Goal: Task Accomplishment & Management: Manage account settings

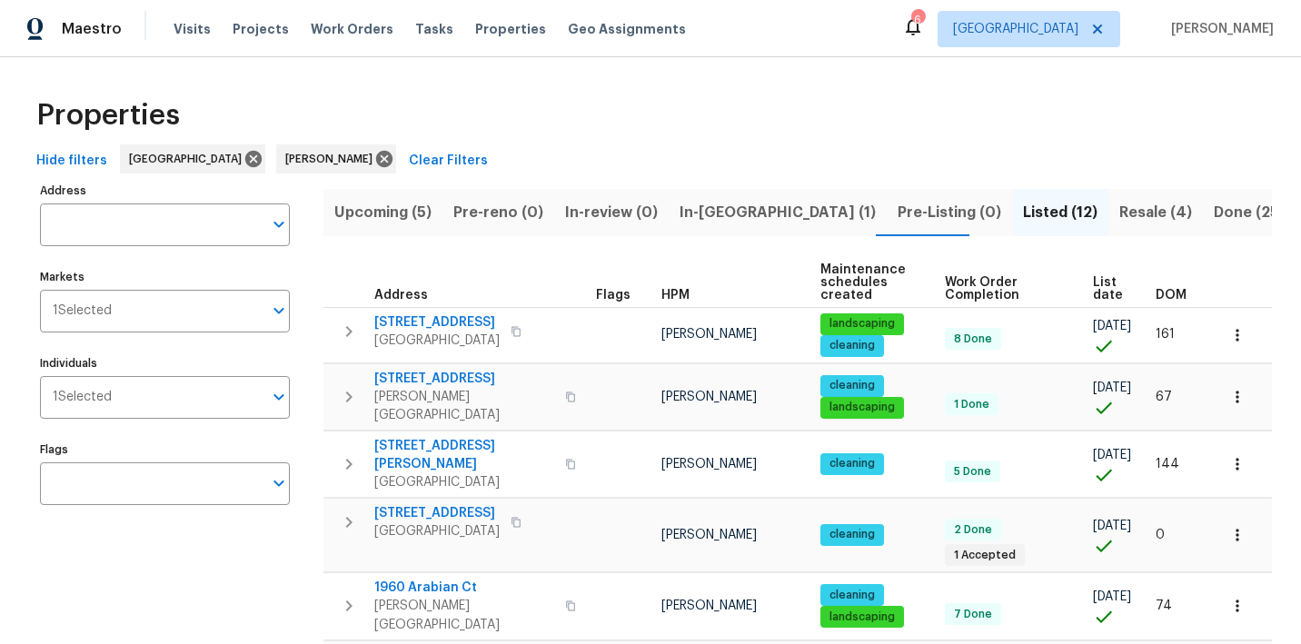
click at [739, 215] on span "In-[GEOGRAPHIC_DATA] (1)" at bounding box center [778, 212] width 196 height 25
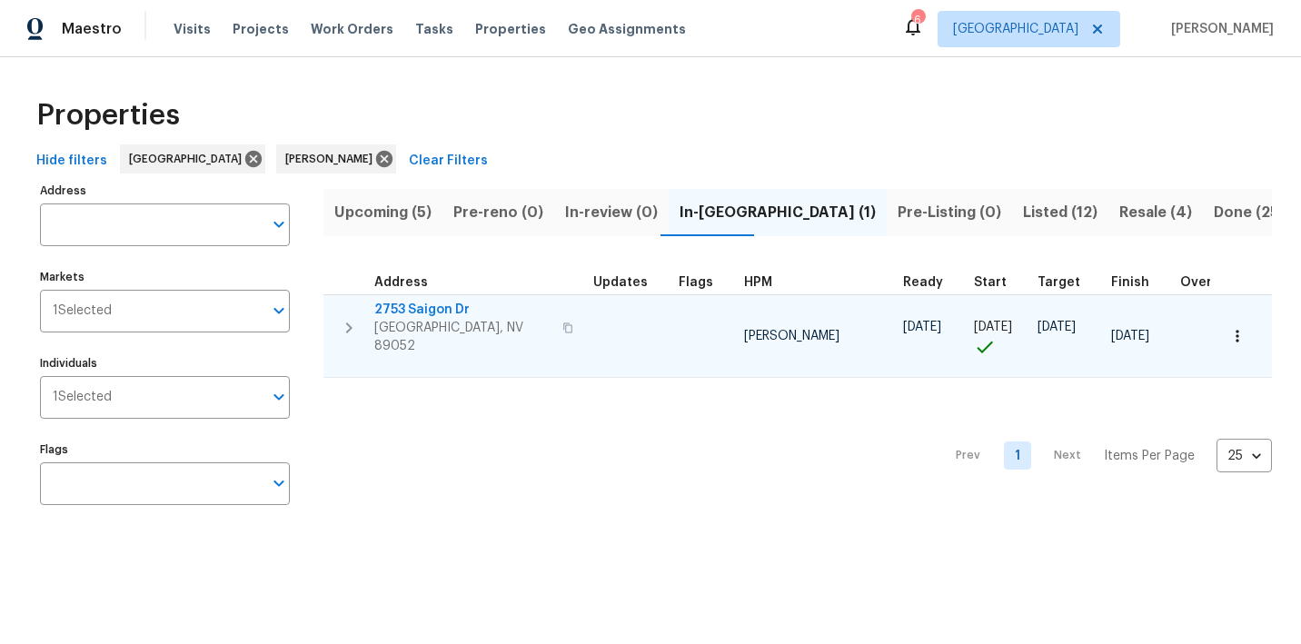
click at [426, 311] on span "2753 Saigon Dr" at bounding box center [462, 310] width 177 height 18
click at [342, 322] on icon "button" at bounding box center [349, 328] width 22 height 22
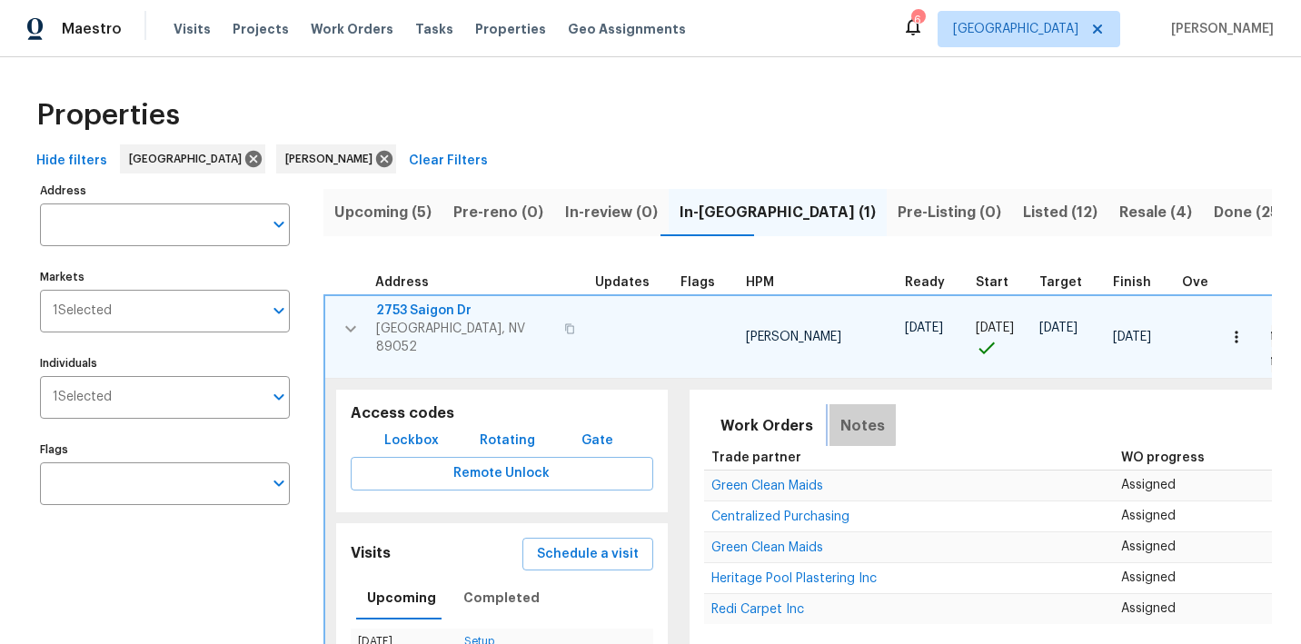
click at [841, 414] on span "Notes" at bounding box center [863, 426] width 45 height 25
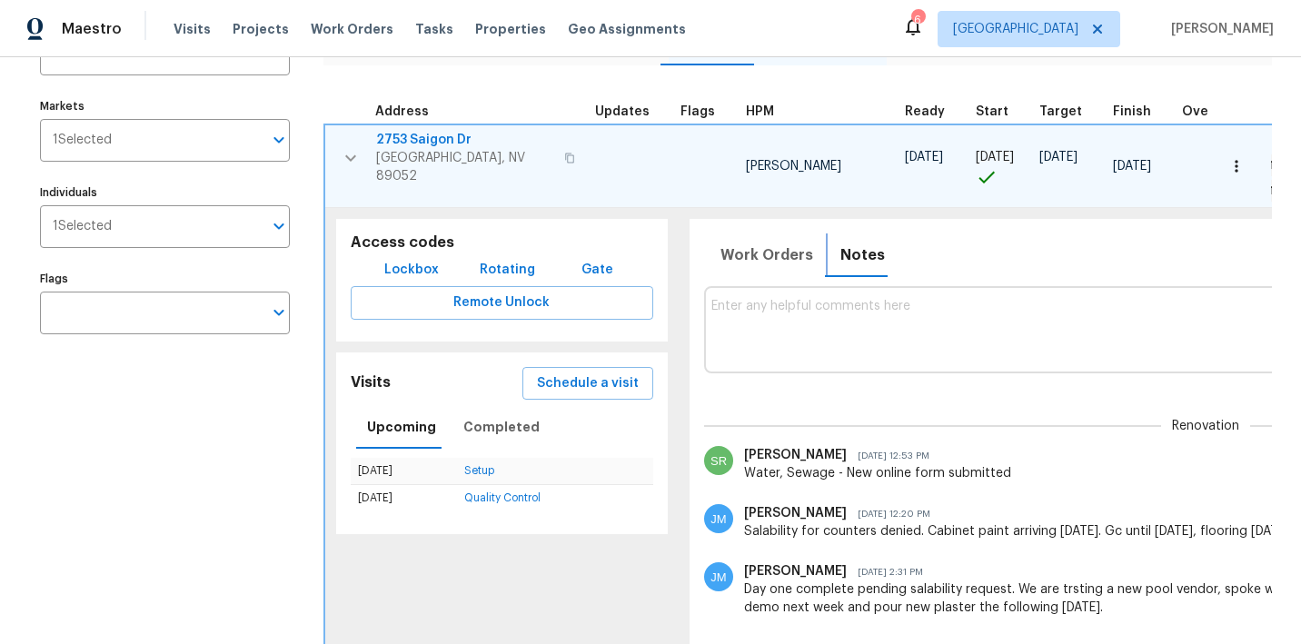
scroll to position [180, 0]
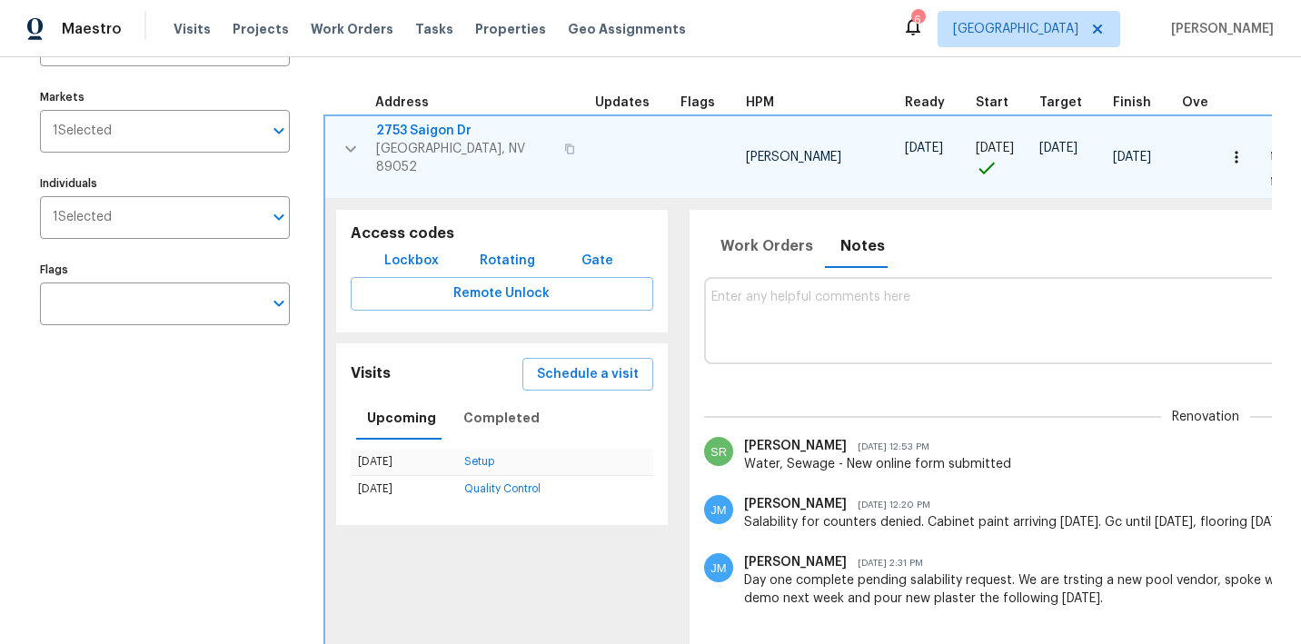
click at [774, 294] on textarea at bounding box center [1206, 320] width 989 height 61
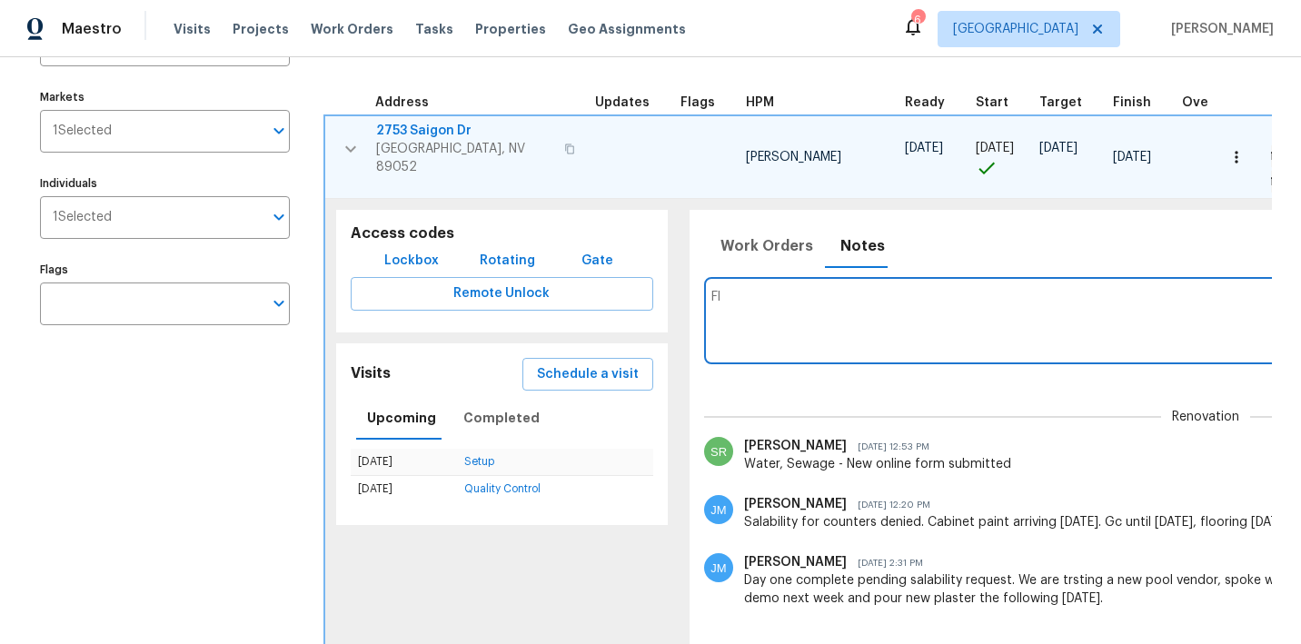
type textarea "F"
click at [354, 139] on icon "button" at bounding box center [351, 149] width 22 height 22
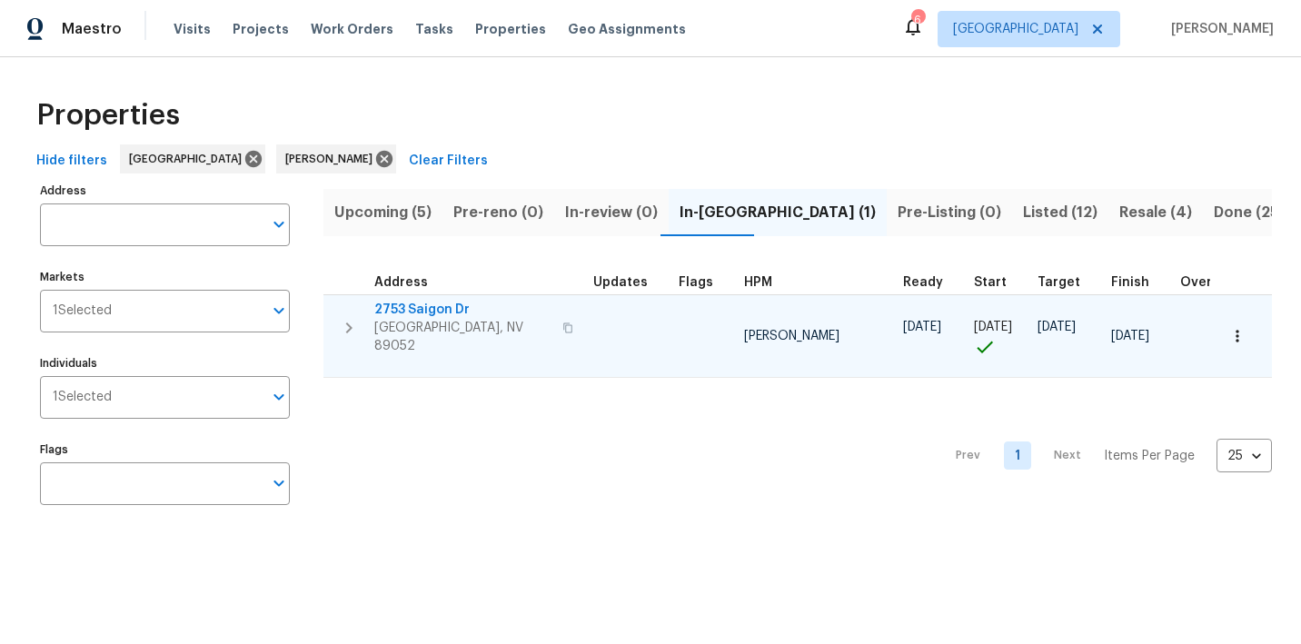
scroll to position [0, 0]
click at [376, 217] on span "Upcoming (5)" at bounding box center [382, 212] width 97 height 25
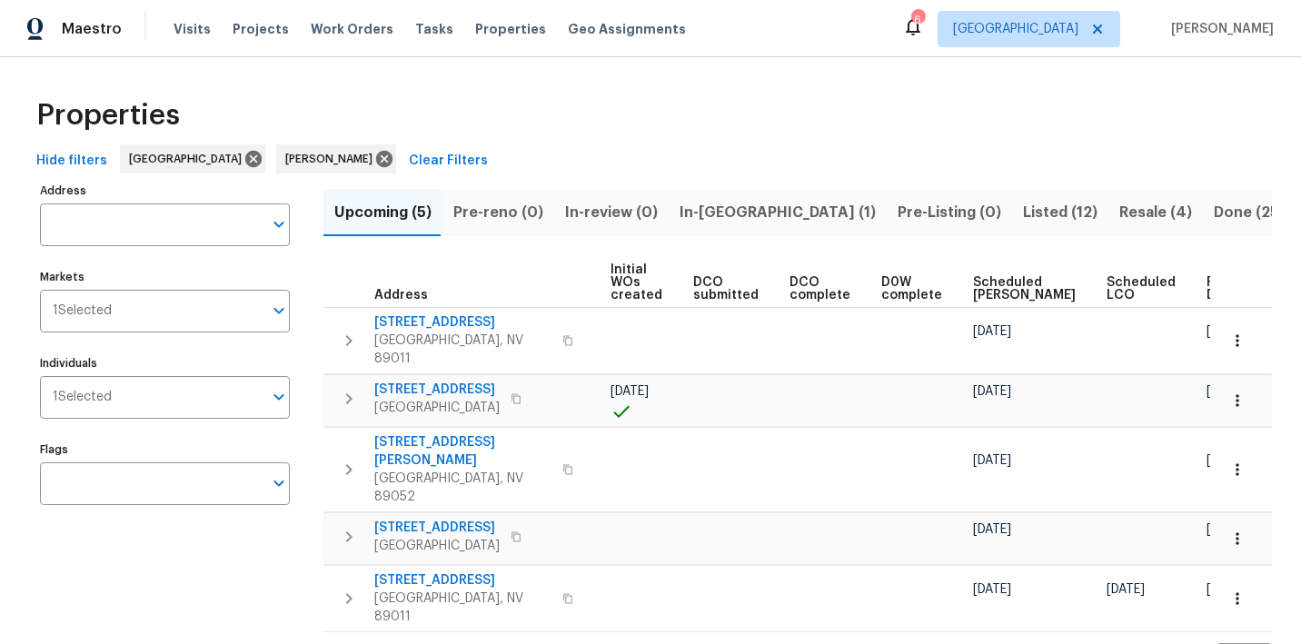
scroll to position [0, 206]
click at [1208, 280] on span "Ready Date" at bounding box center [1228, 288] width 40 height 25
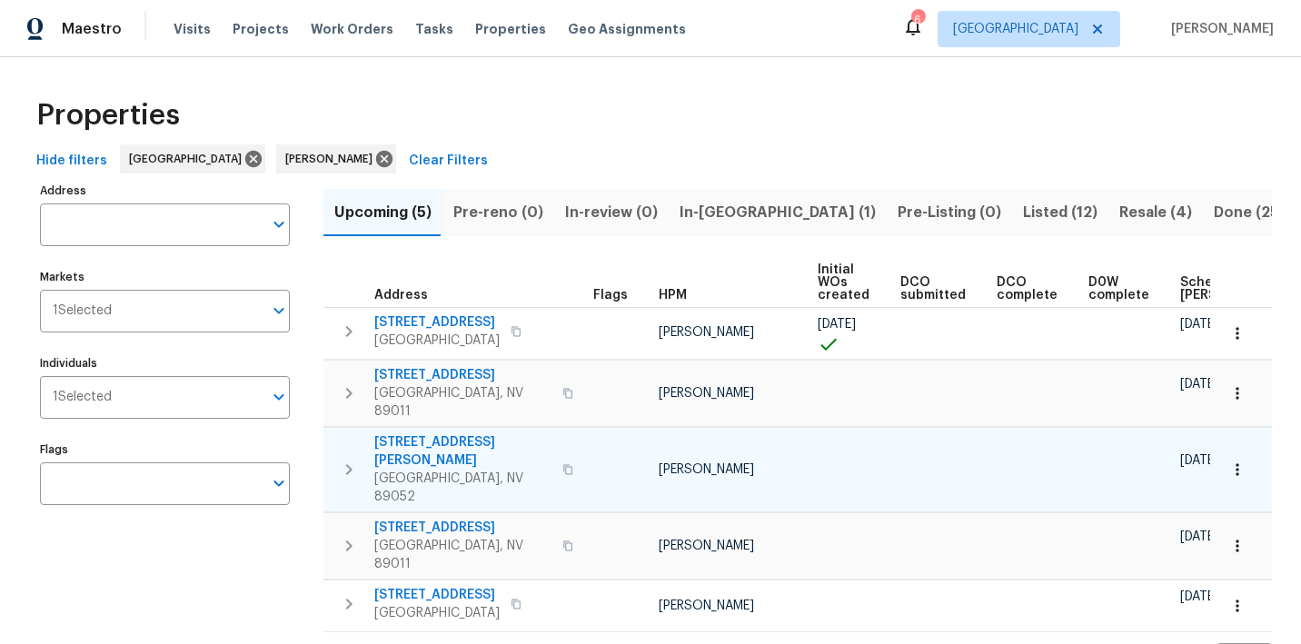
click at [1243, 461] on icon "button" at bounding box center [1238, 470] width 18 height 18
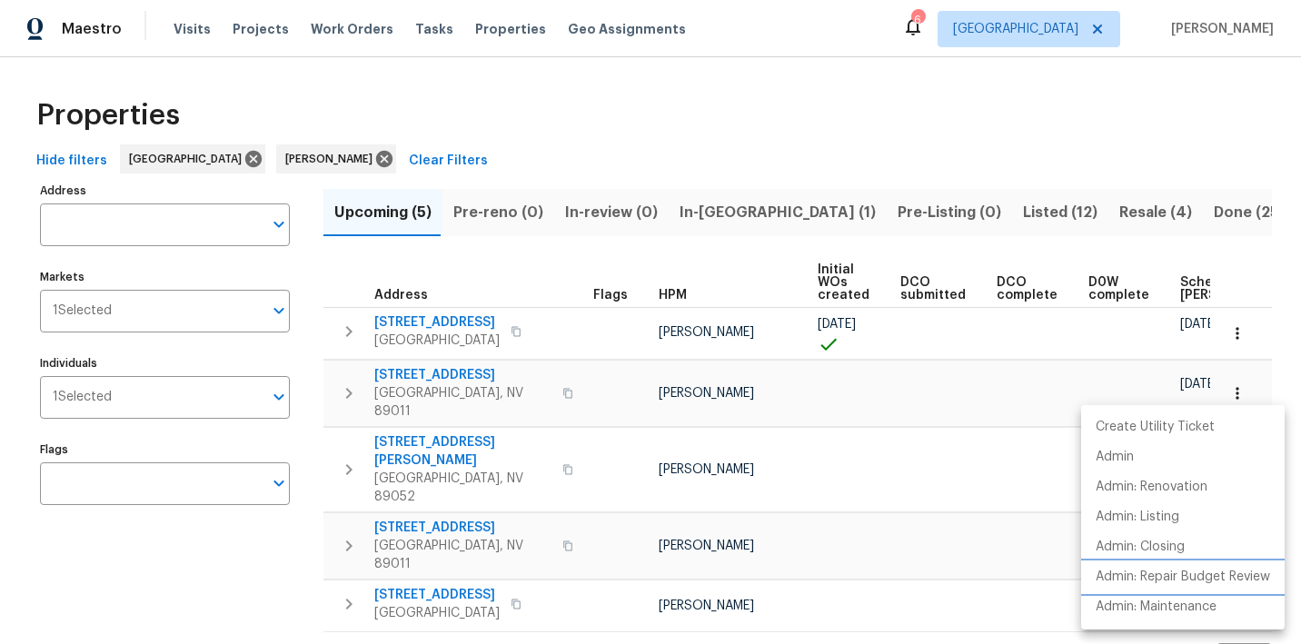
click at [1161, 570] on p "Admin: Repair Budget Review" at bounding box center [1183, 577] width 174 height 19
click at [523, 246] on div at bounding box center [650, 322] width 1301 height 644
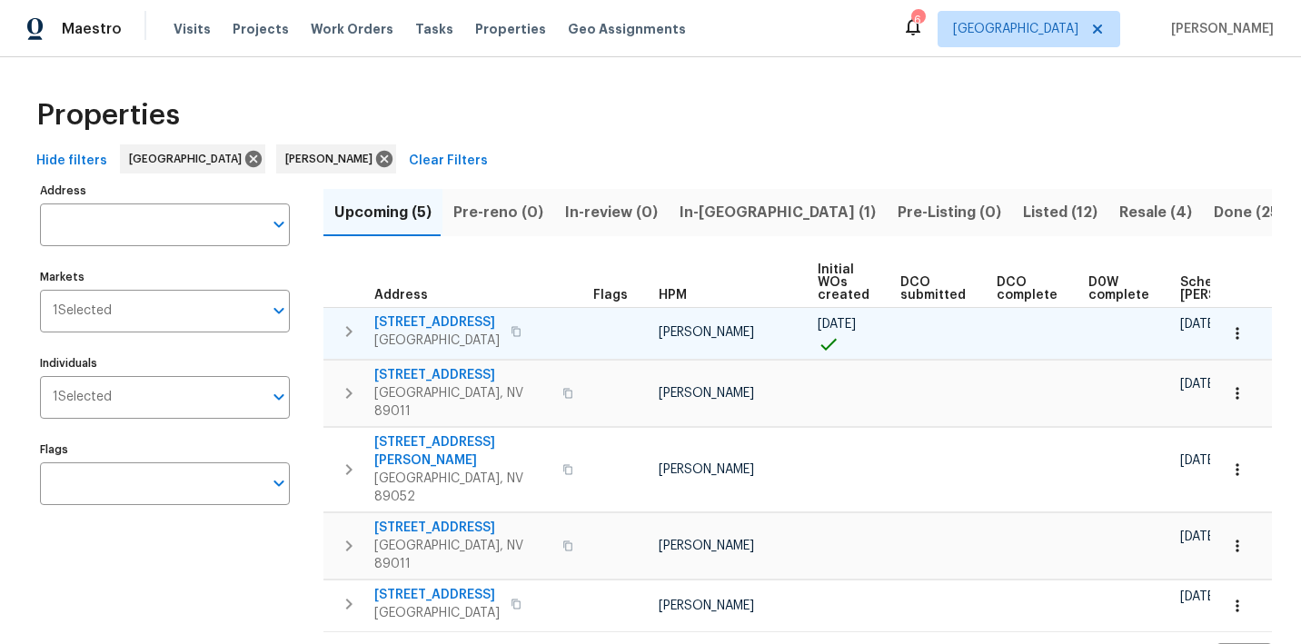
click at [463, 324] on span "9112 Harbor Wind Ave" at bounding box center [436, 323] width 125 height 18
click at [1235, 324] on icon "button" at bounding box center [1238, 333] width 18 height 18
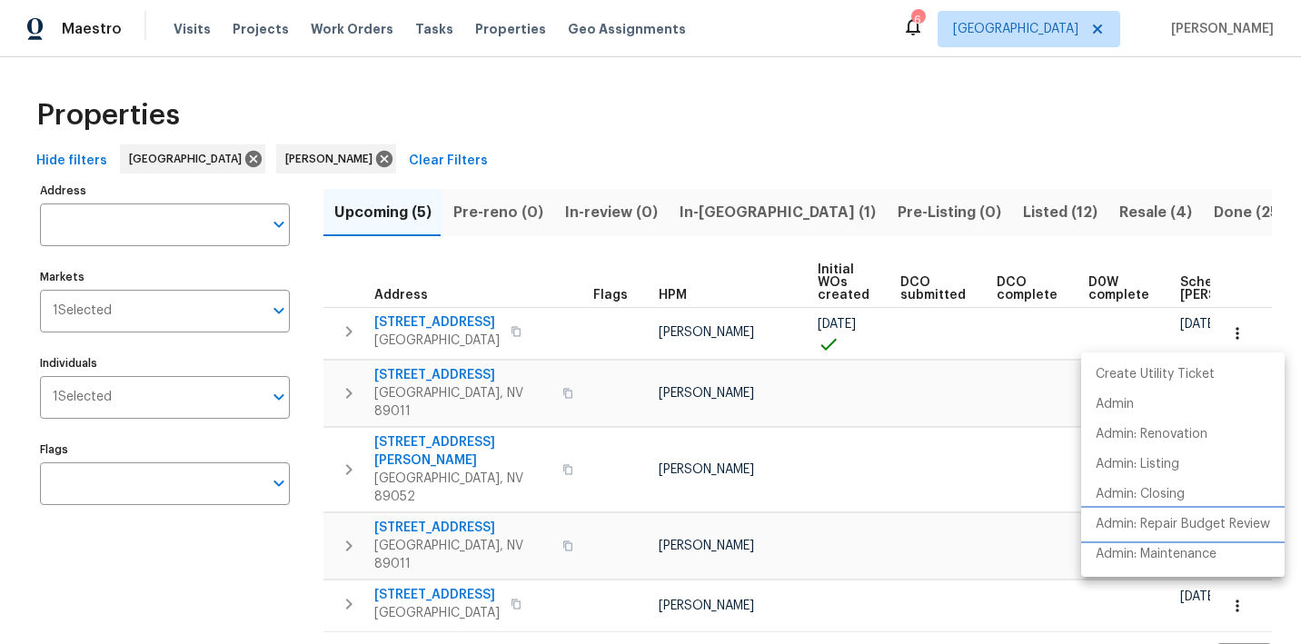
click at [1146, 525] on p "Admin: Repair Budget Review" at bounding box center [1183, 524] width 174 height 19
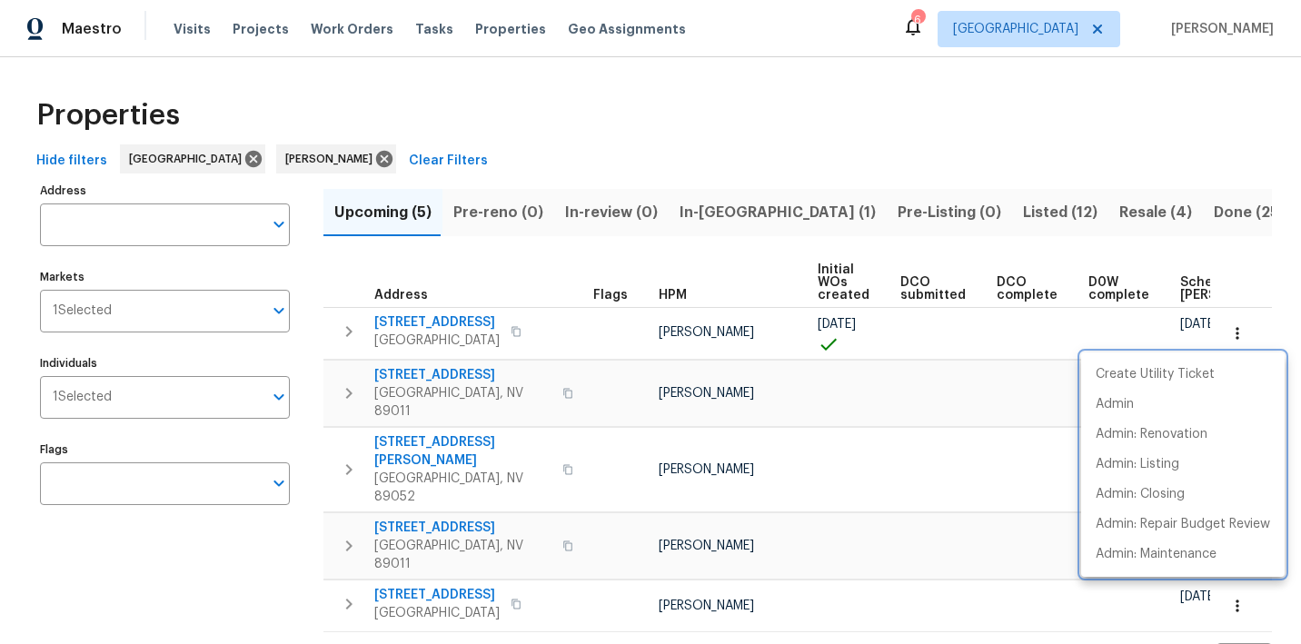
click at [720, 206] on div at bounding box center [650, 322] width 1301 height 644
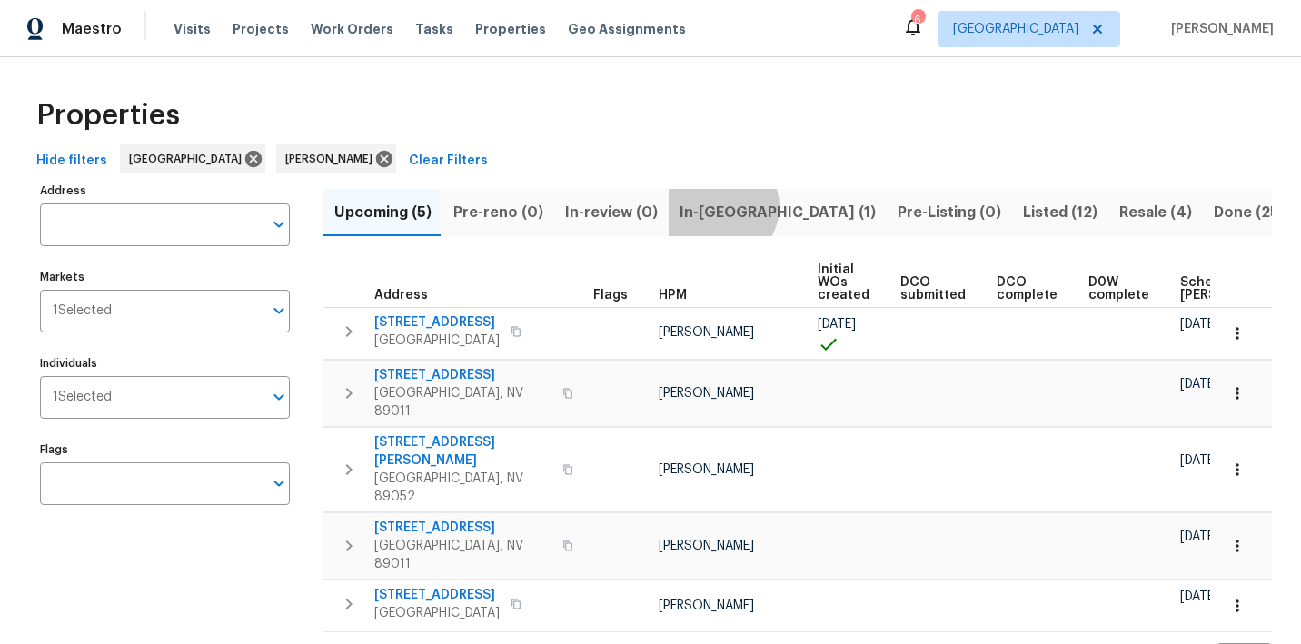
click at [712, 206] on span "In-reno (1)" at bounding box center [778, 212] width 196 height 25
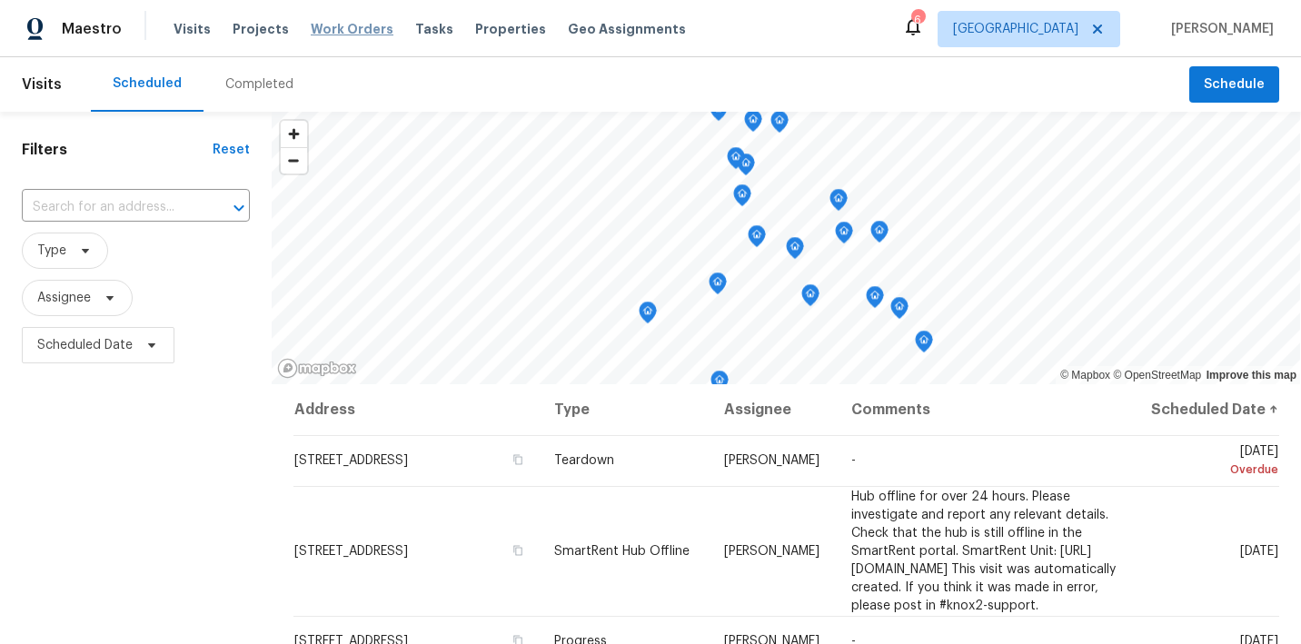
click at [311, 29] on span "Work Orders" at bounding box center [352, 29] width 83 height 18
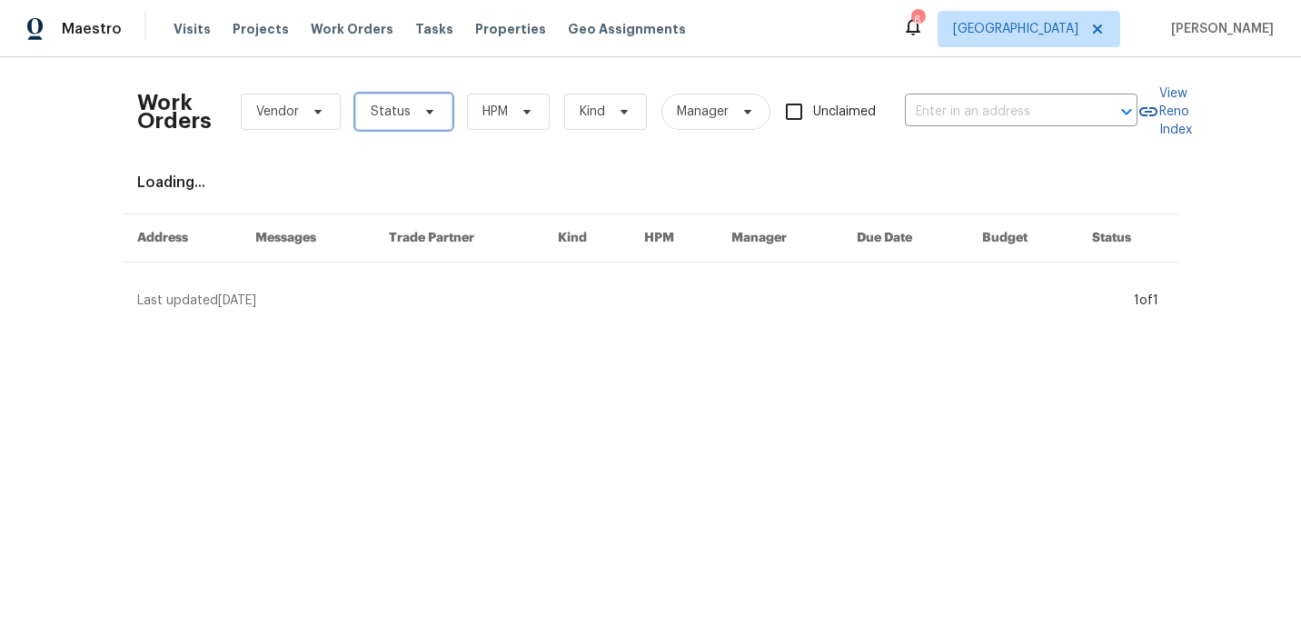
click at [389, 115] on span "Status" at bounding box center [391, 112] width 40 height 18
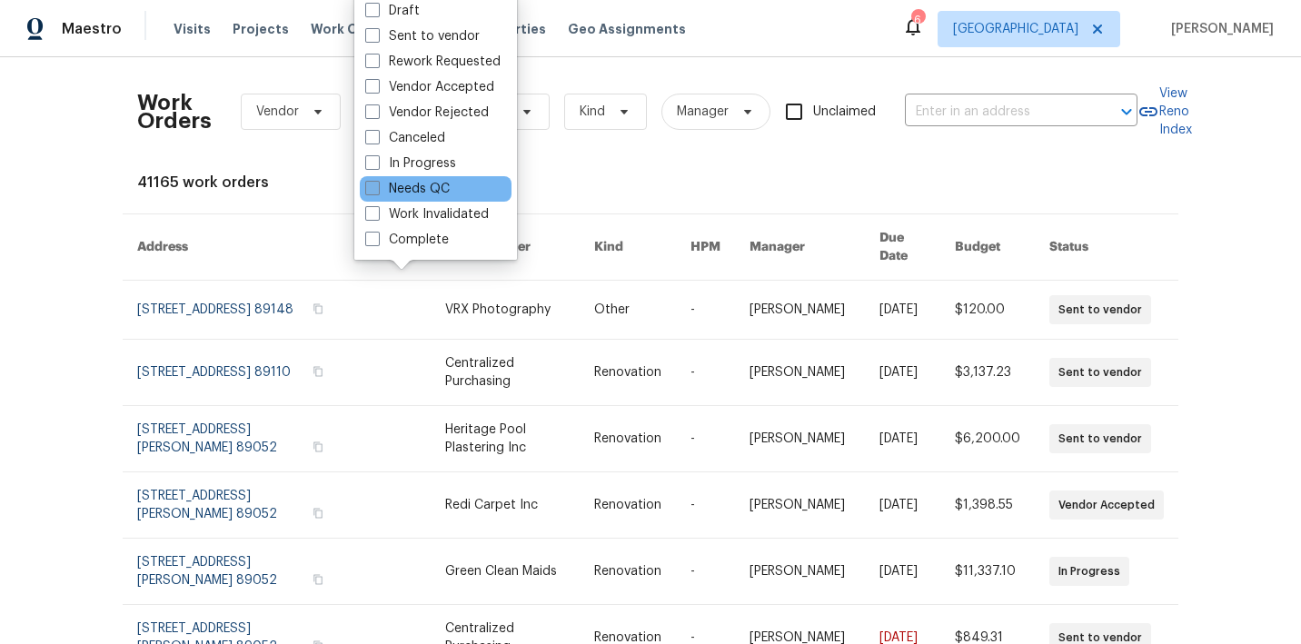
click at [388, 194] on label "Needs QC" at bounding box center [407, 189] width 85 height 18
click at [377, 192] on input "Needs QC" at bounding box center [371, 186] width 12 height 12
checkbox input "true"
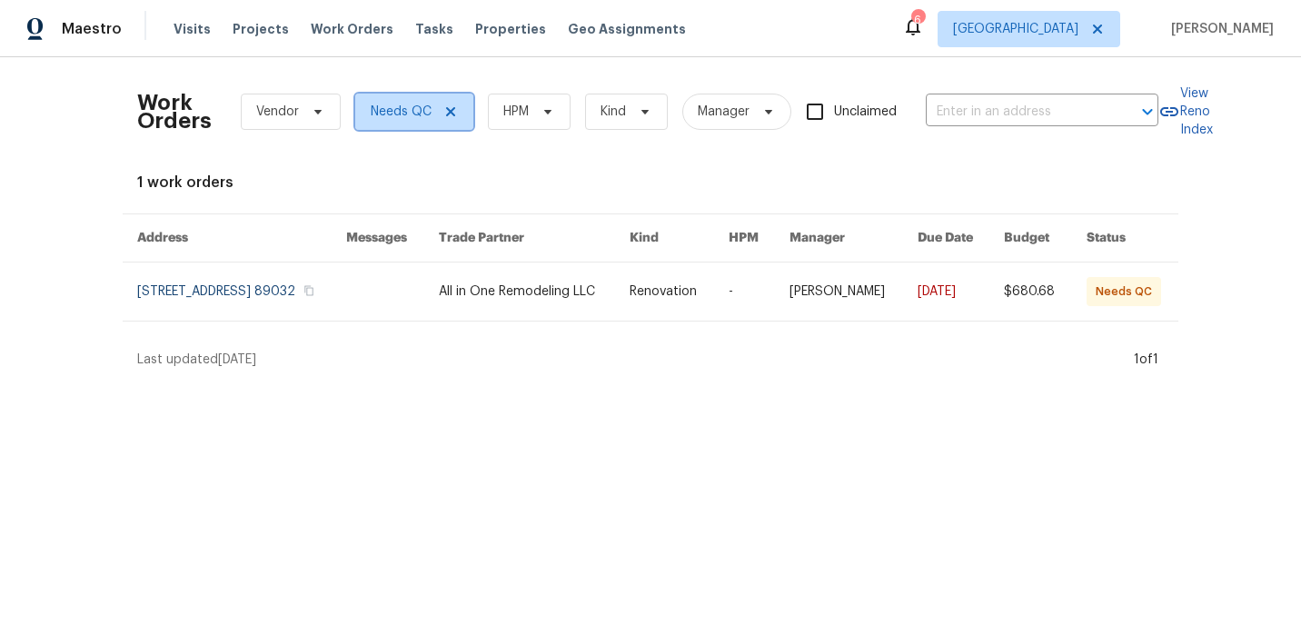
click at [444, 114] on icon at bounding box center [451, 112] width 15 height 15
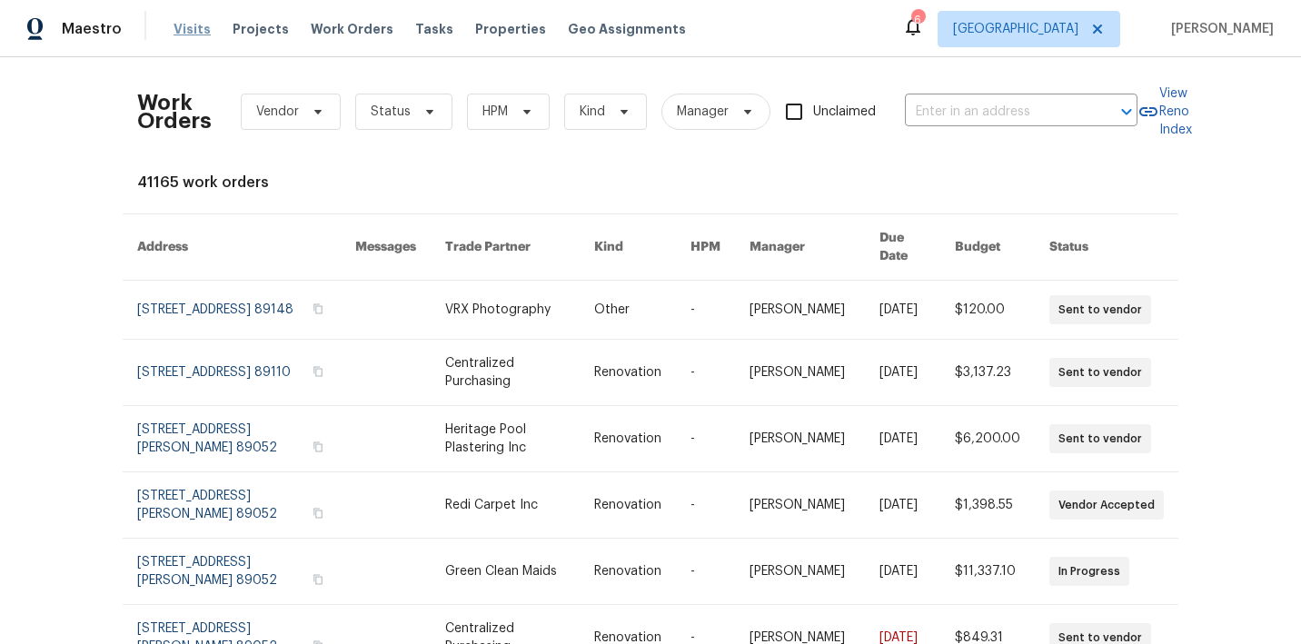
click at [188, 35] on span "Visits" at bounding box center [192, 29] width 37 height 18
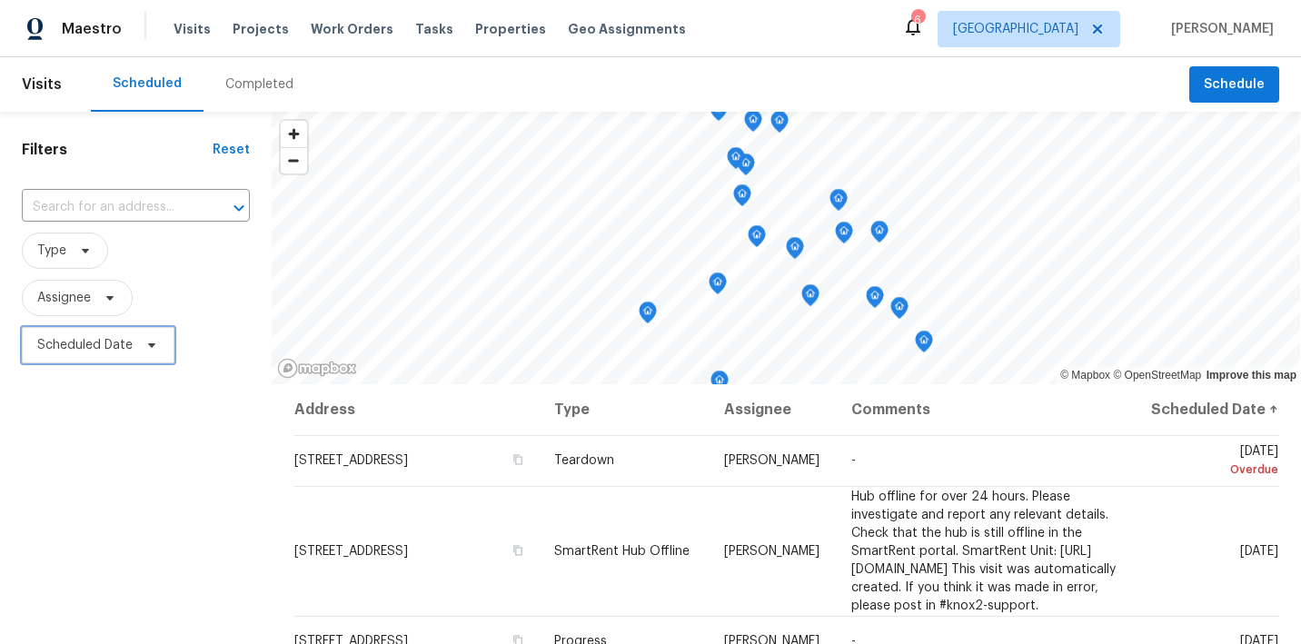
click at [84, 344] on span "Scheduled Date" at bounding box center [84, 345] width 95 height 18
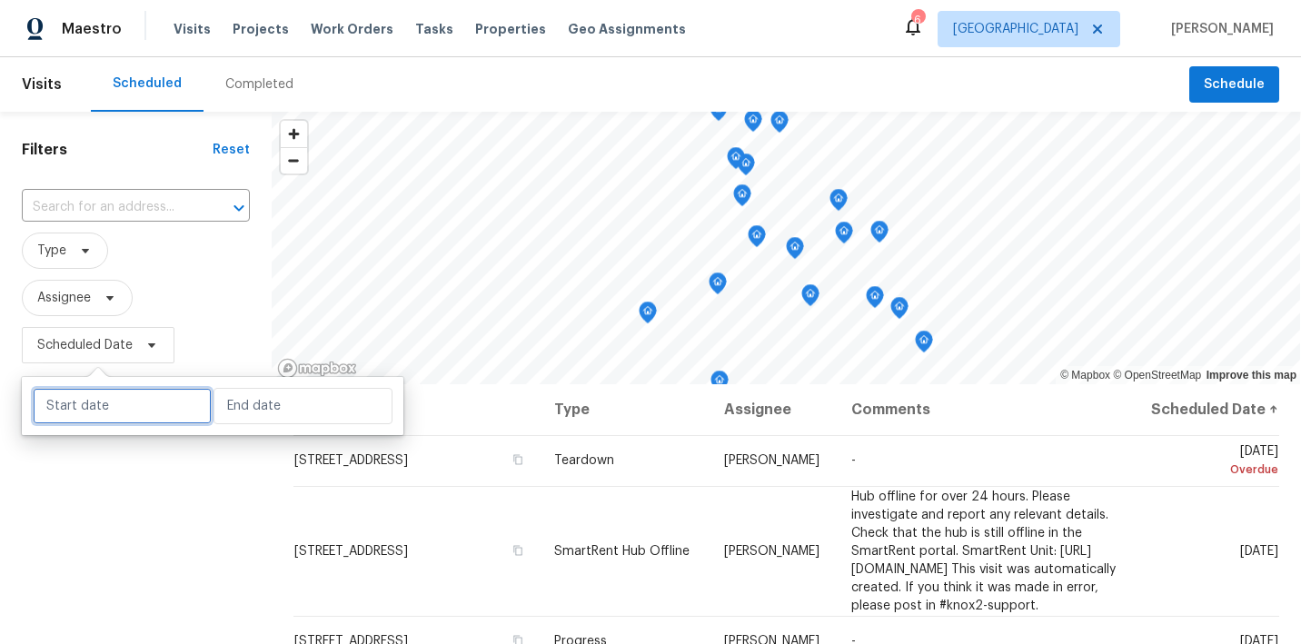
select select "8"
select select "2025"
select select "9"
select select "2025"
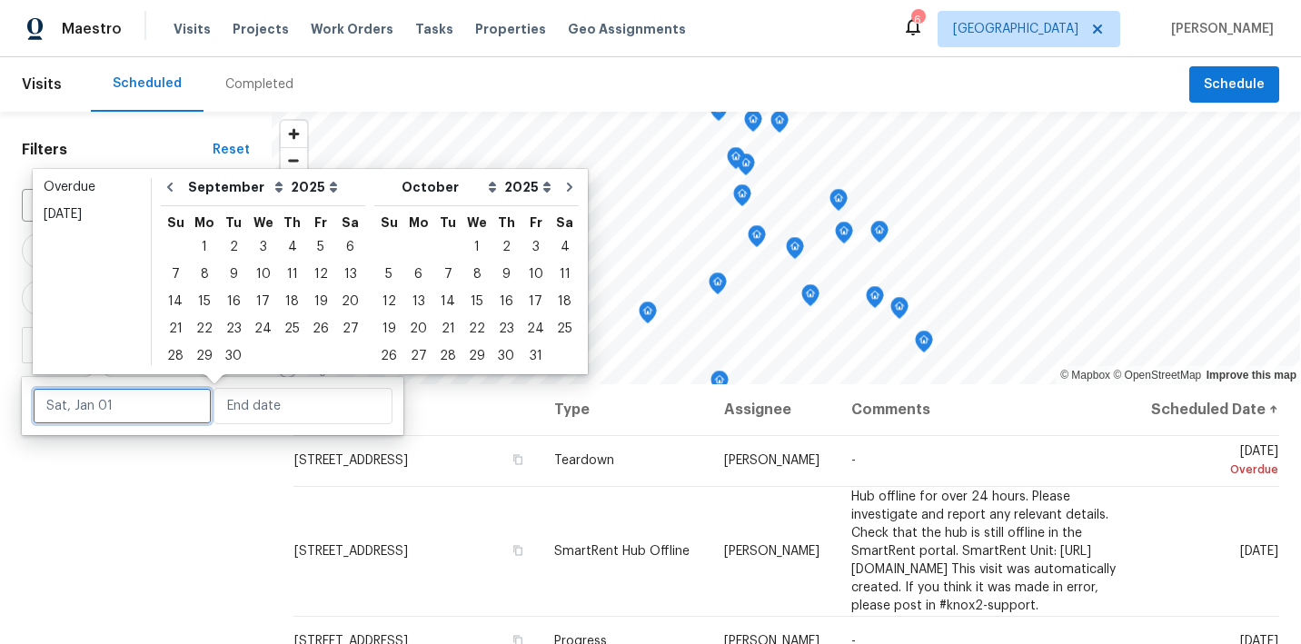
click at [118, 406] on input "text" at bounding box center [122, 406] width 179 height 36
click at [232, 302] on div "16" at bounding box center [233, 301] width 29 height 25
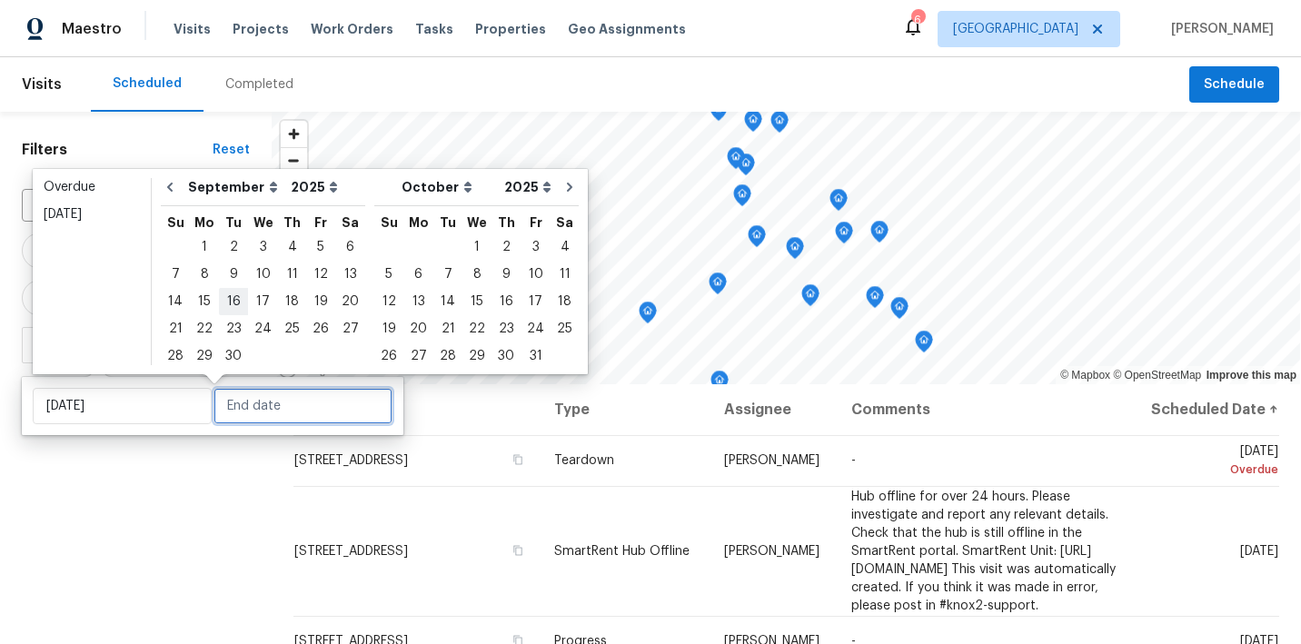
type input "[DATE]"
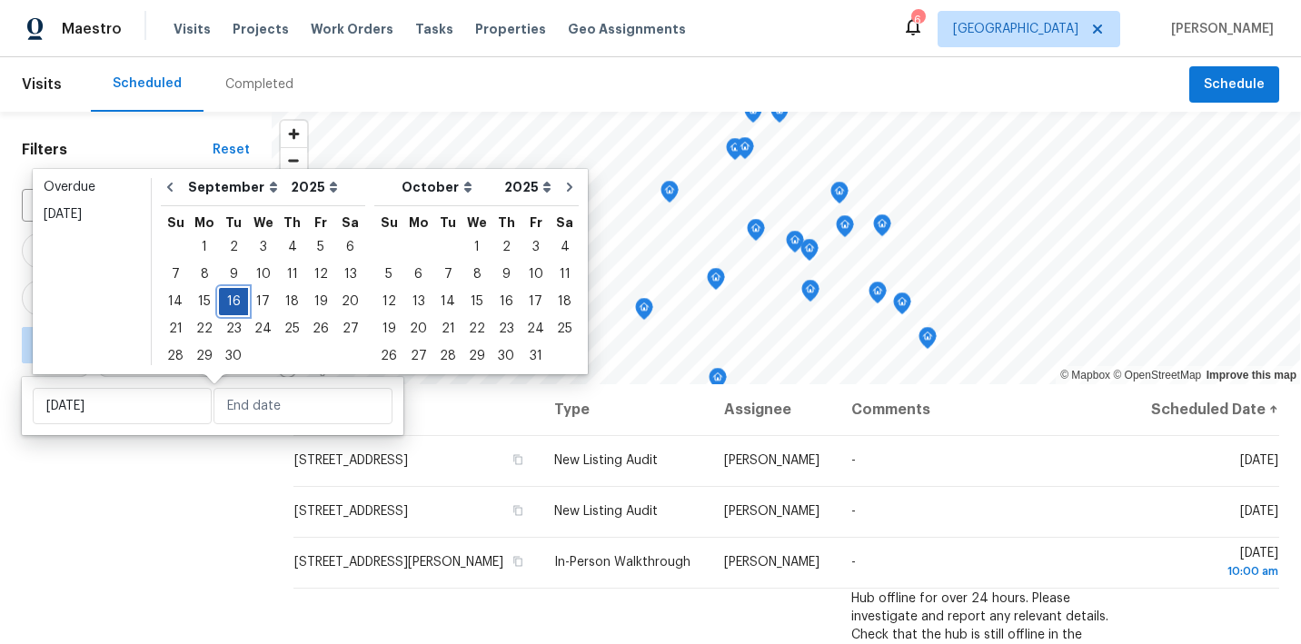
click at [232, 302] on div "16" at bounding box center [233, 301] width 29 height 25
type input "[DATE]"
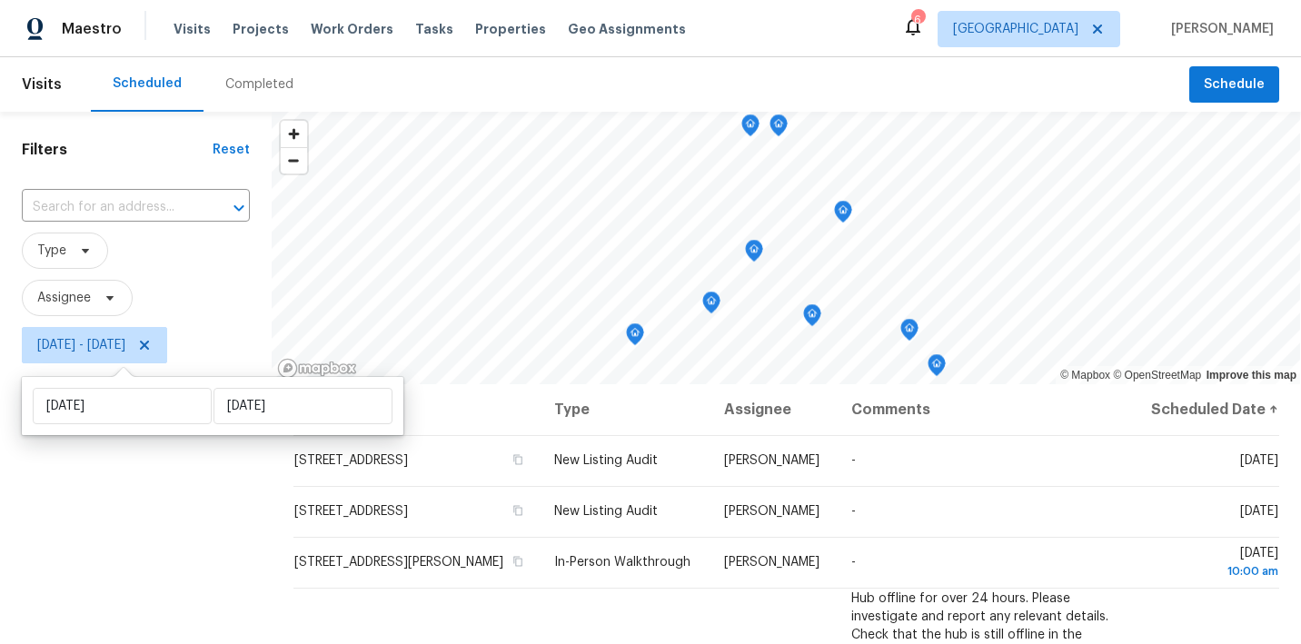
click at [116, 559] on div "Filters Reset ​ Type Assignee Tue, Sep 16 - Tue, Sep 16" at bounding box center [136, 506] width 272 height 788
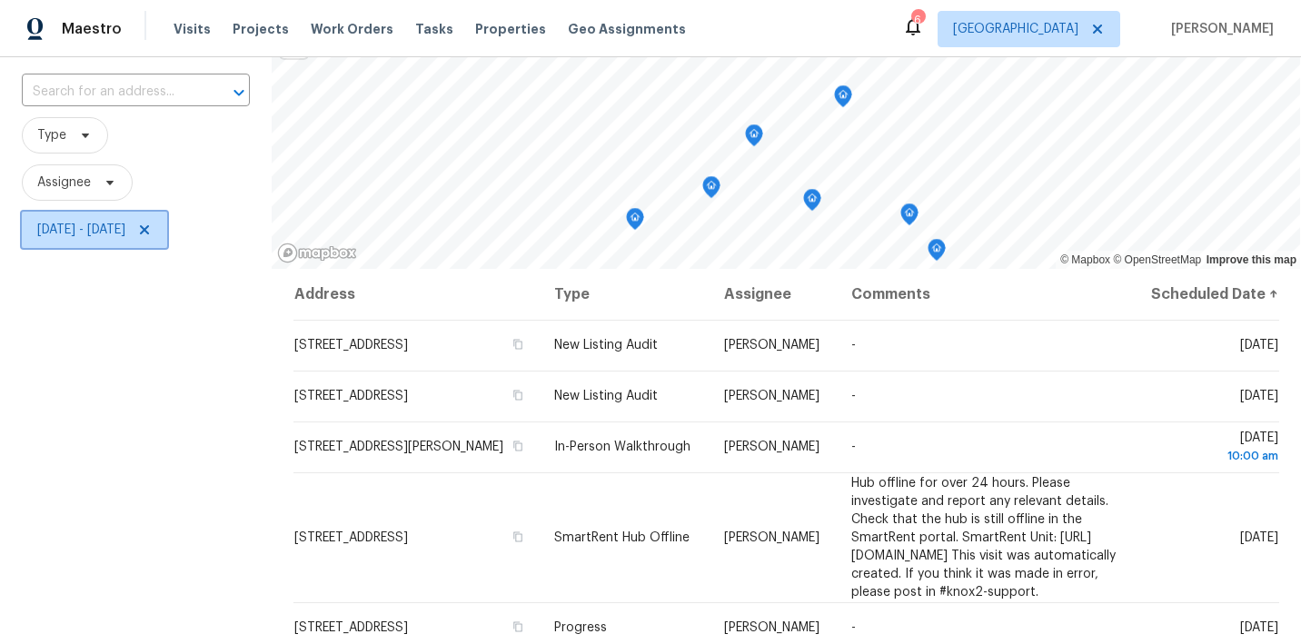
click at [149, 230] on icon at bounding box center [144, 229] width 9 height 9
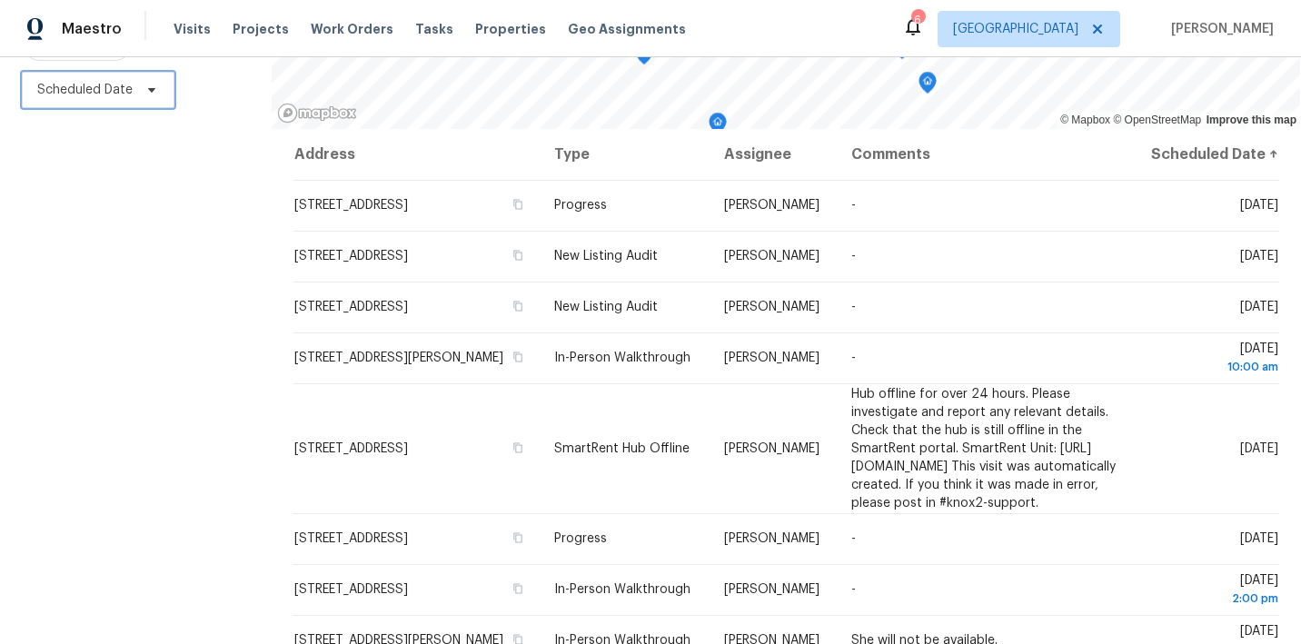
scroll to position [255, 0]
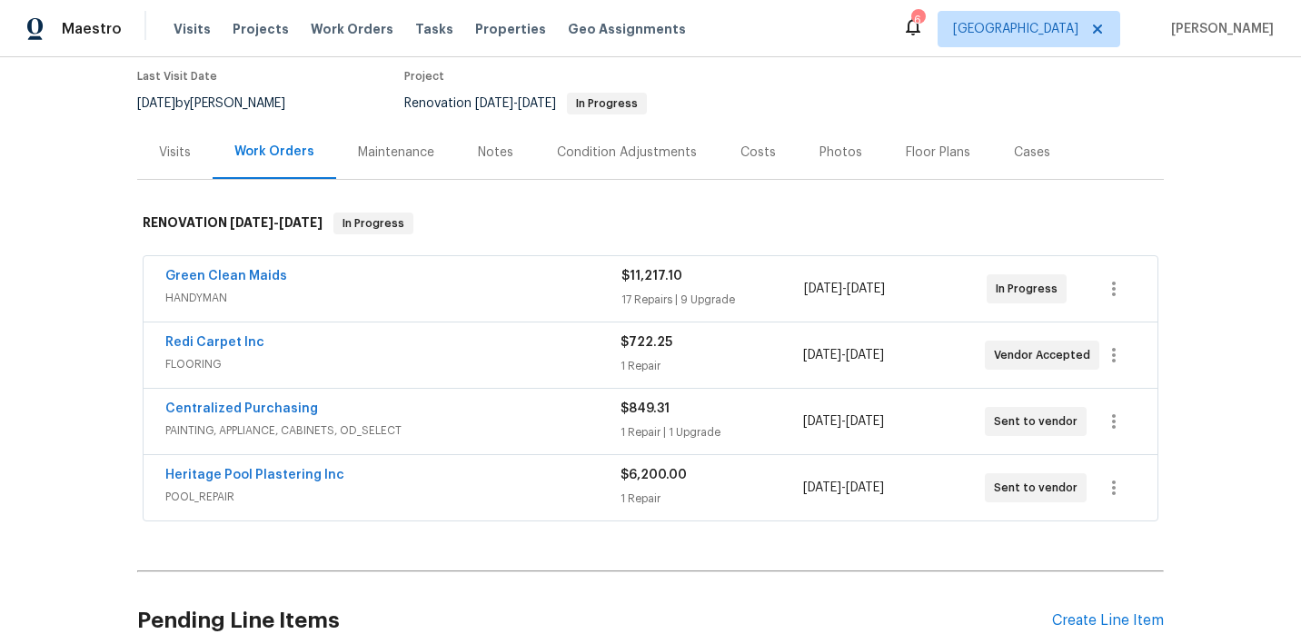
scroll to position [161, 0]
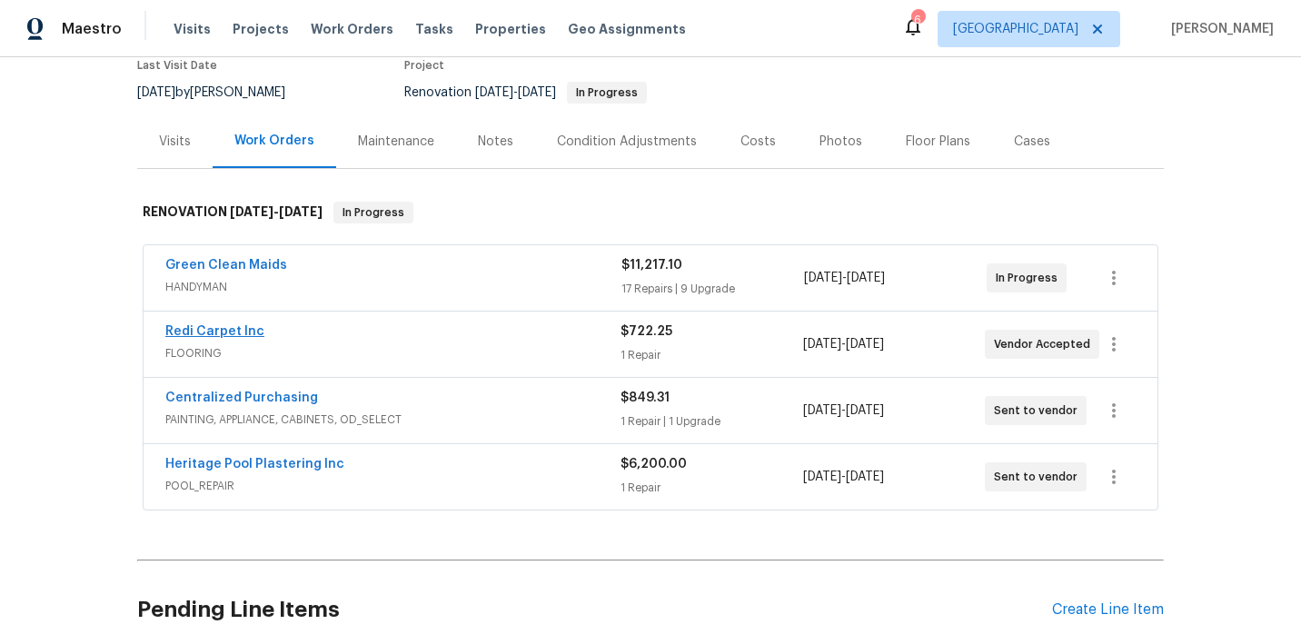
click at [225, 331] on link "Redi Carpet Inc" at bounding box center [214, 331] width 99 height 13
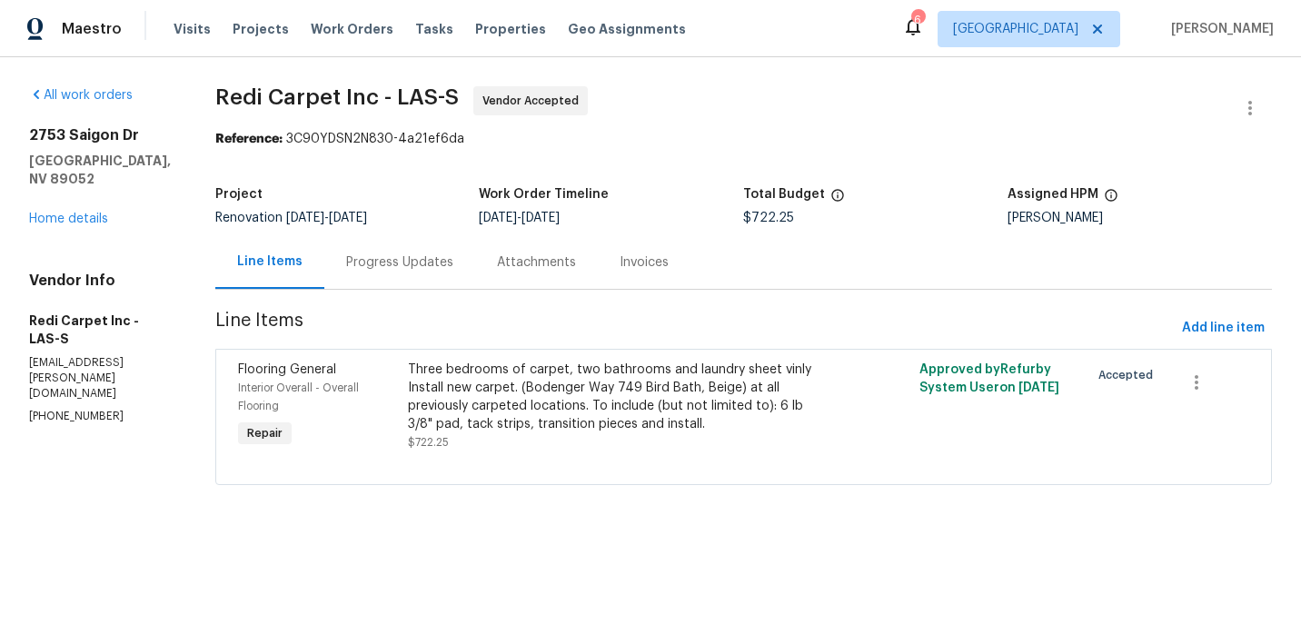
click at [752, 400] on div "Three bedrooms of carpet, two bathrooms and laundry sheet vinly Install new car…" at bounding box center [615, 397] width 415 height 73
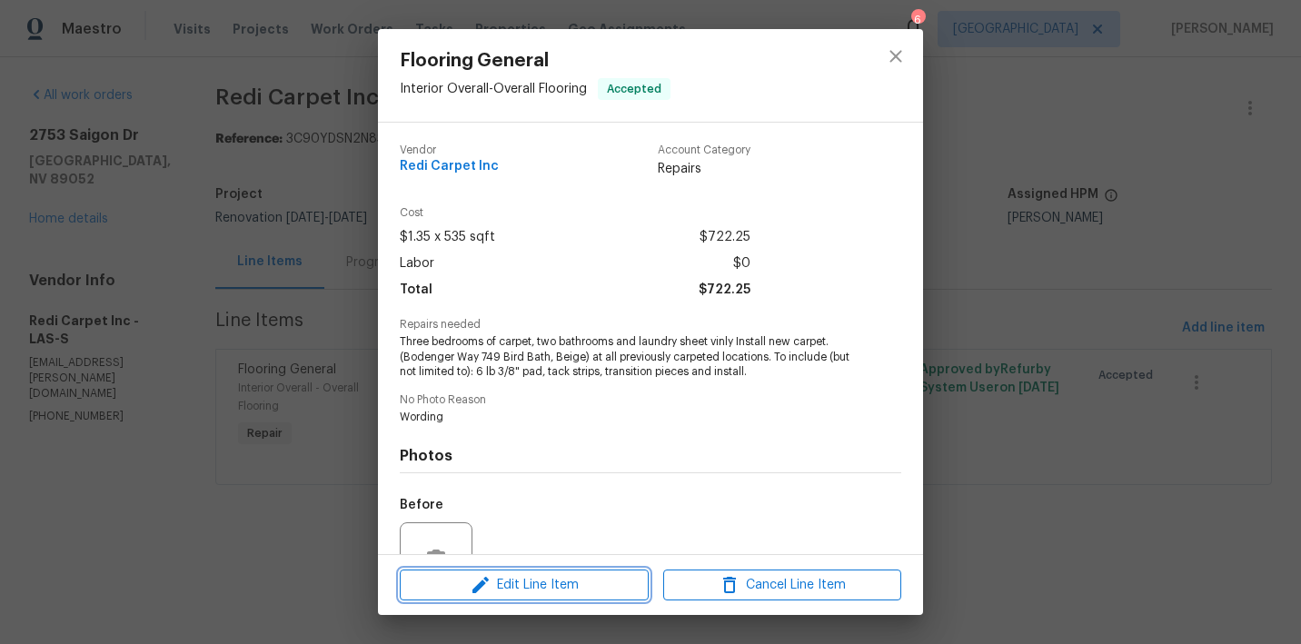
click at [586, 600] on button "Edit Line Item" at bounding box center [524, 586] width 249 height 32
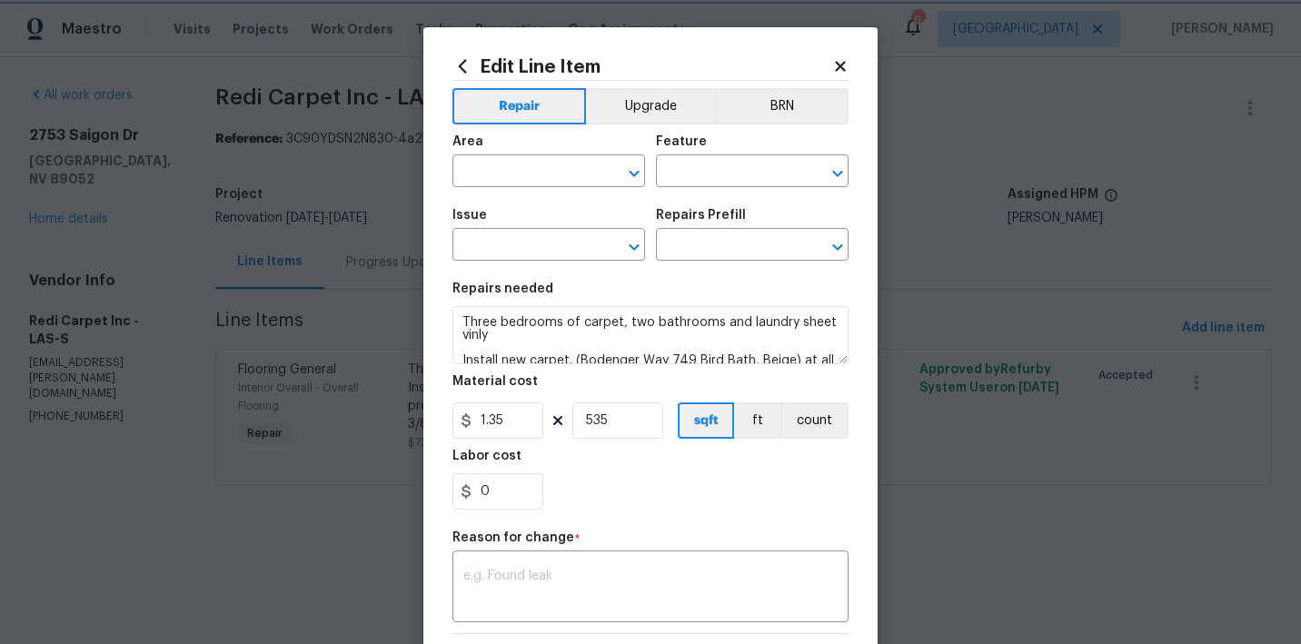
type input "Interior Overall"
type input "Overall Flooring"
type input "Flooring General"
type input "Carpet LVL 1 - Bodenger Way (Beige) $1.35"
drag, startPoint x: 617, startPoint y: 420, endPoint x: 506, endPoint y: 404, distance: 111.9
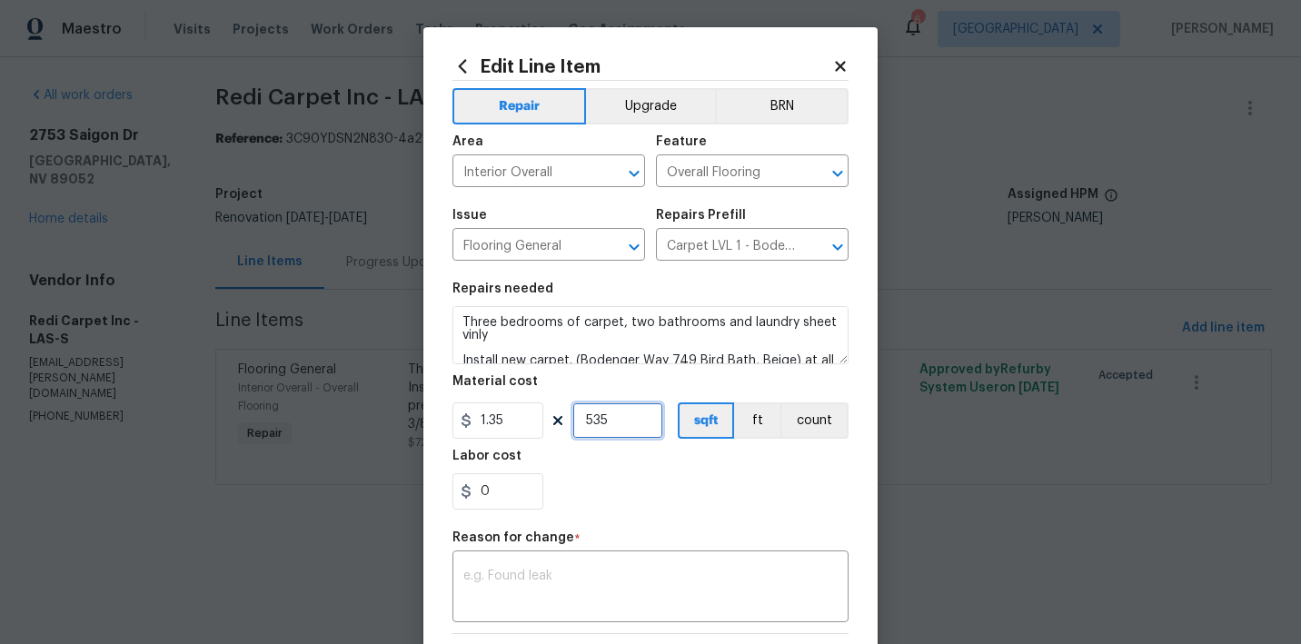
click at [509, 405] on div "1.35 535 sqft ft count" at bounding box center [651, 421] width 396 height 36
type input "1"
drag, startPoint x: 507, startPoint y: 423, endPoint x: 436, endPoint y: 391, distance: 77.7
click at [436, 391] on div "Edit Line Item Repair Upgrade BRN Area Interior Overall ​ Feature Overall Floor…" at bounding box center [651, 447] width 454 height 841
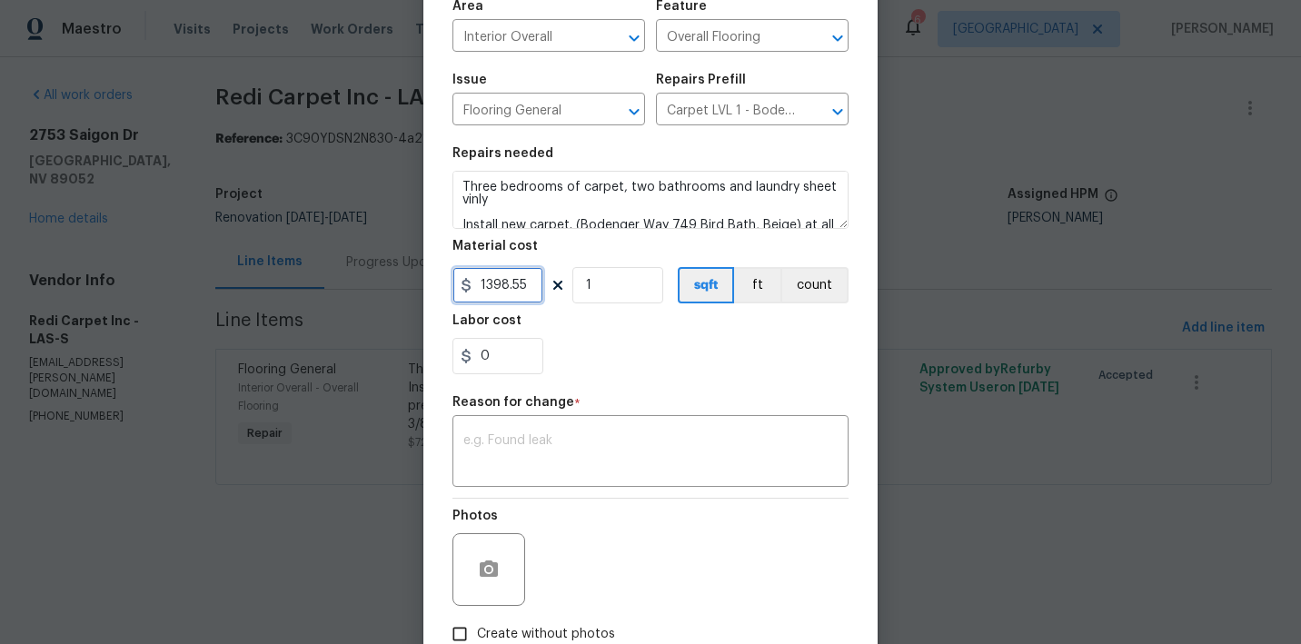
scroll to position [153, 0]
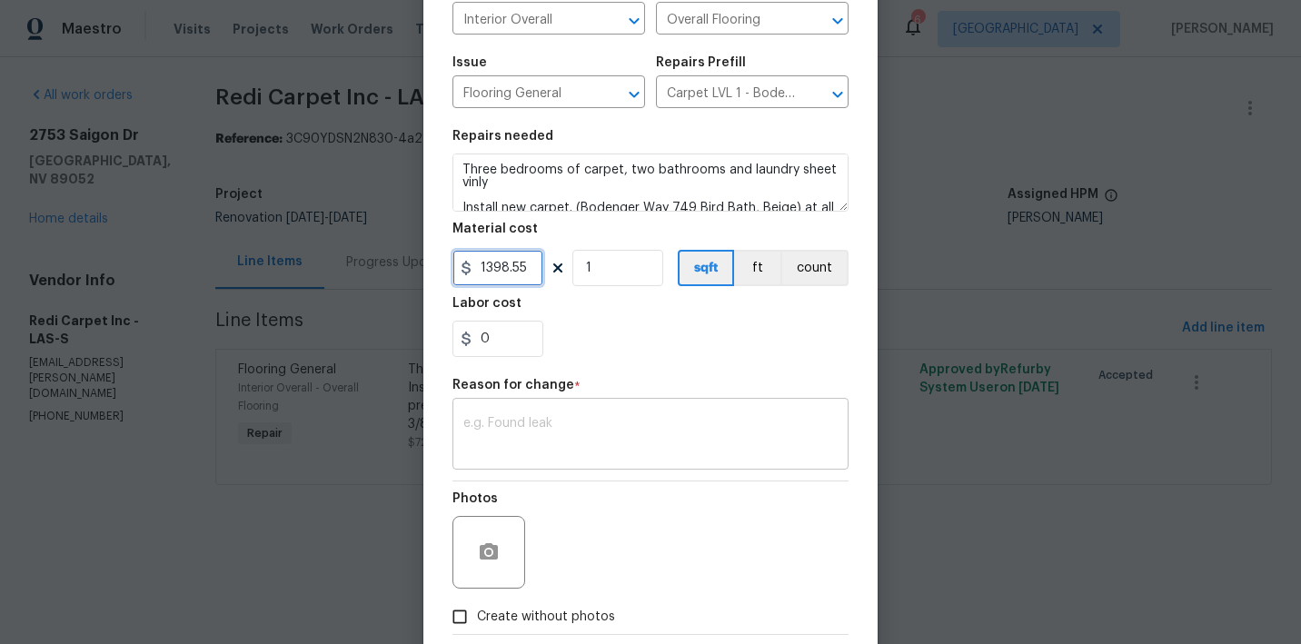
type input "1398.55"
click at [541, 451] on textarea at bounding box center [650, 436] width 374 height 38
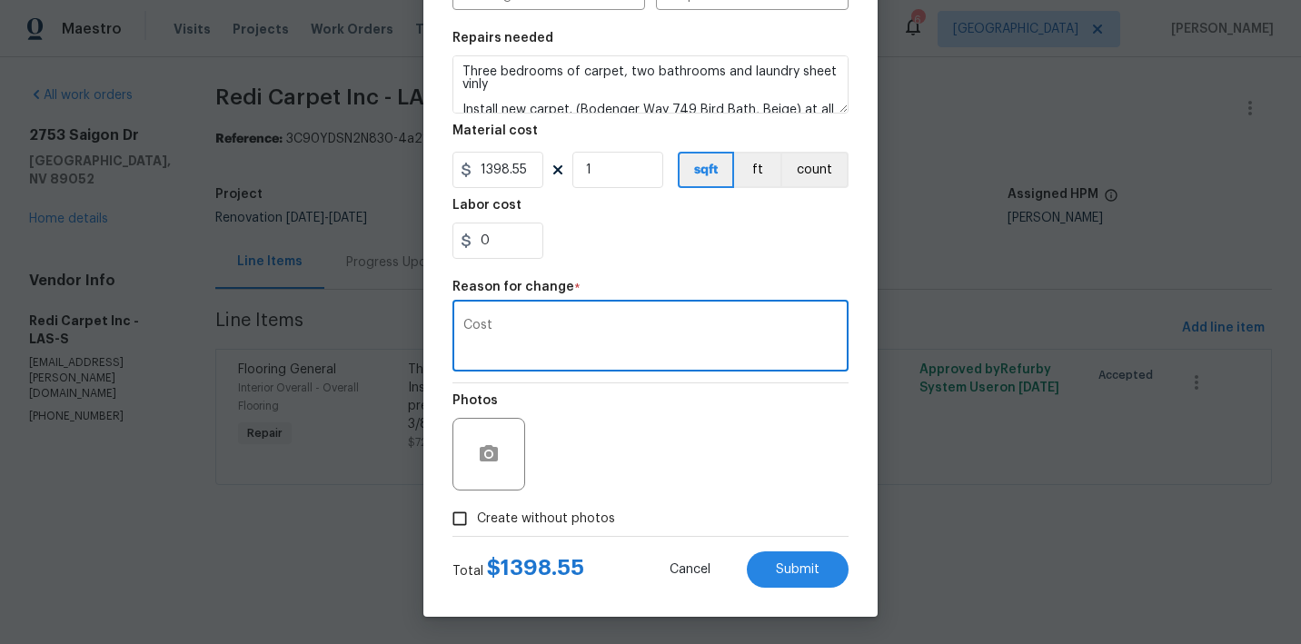
scroll to position [251, 0]
type textarea "Cost"
click at [796, 575] on span "Submit" at bounding box center [798, 570] width 44 height 14
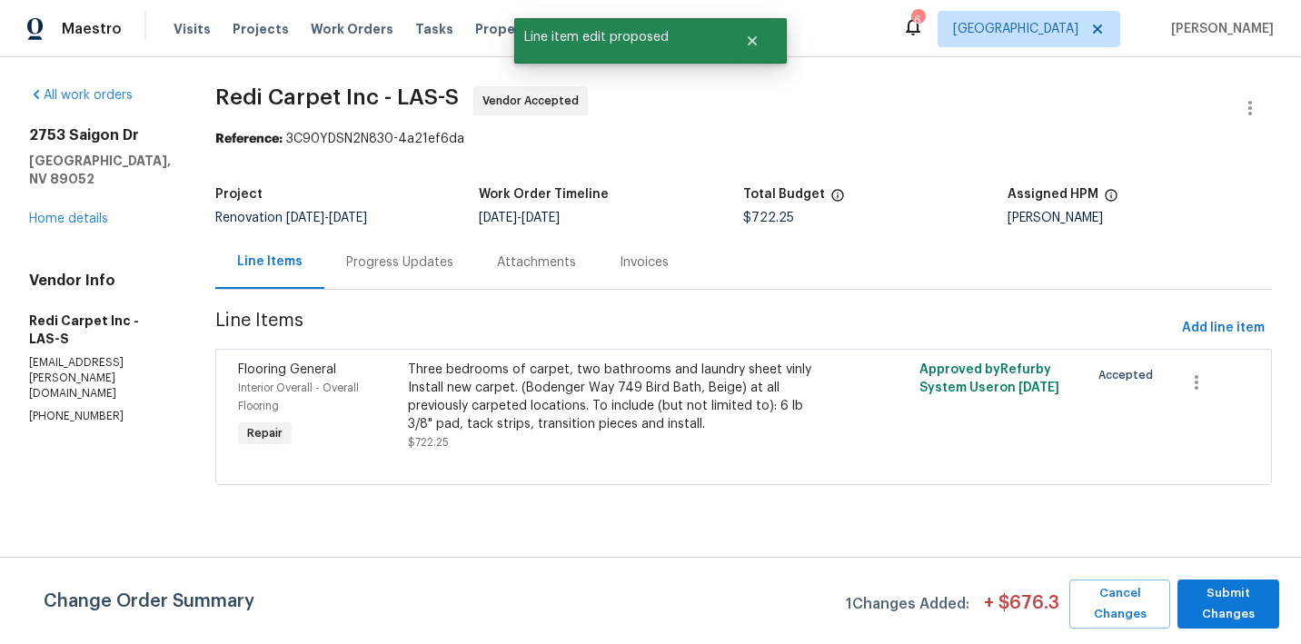
scroll to position [0, 0]
click at [1227, 598] on span "Submit Changes" at bounding box center [1229, 604] width 84 height 42
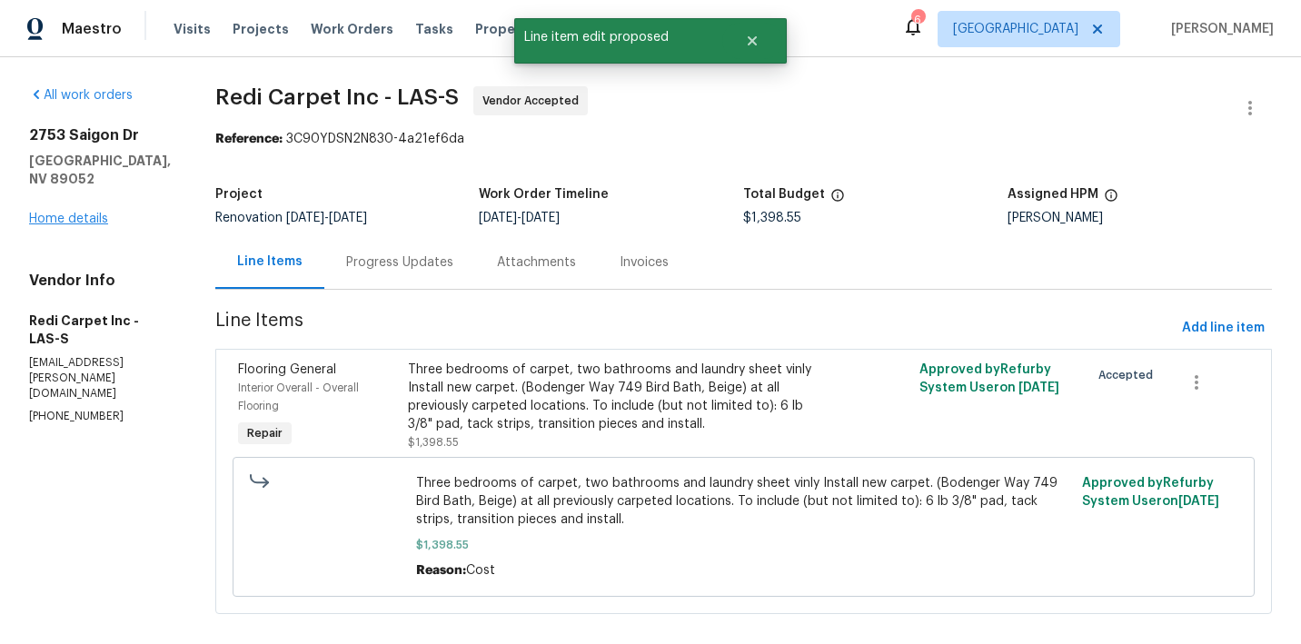
click at [43, 213] on link "Home details" at bounding box center [68, 219] width 79 height 13
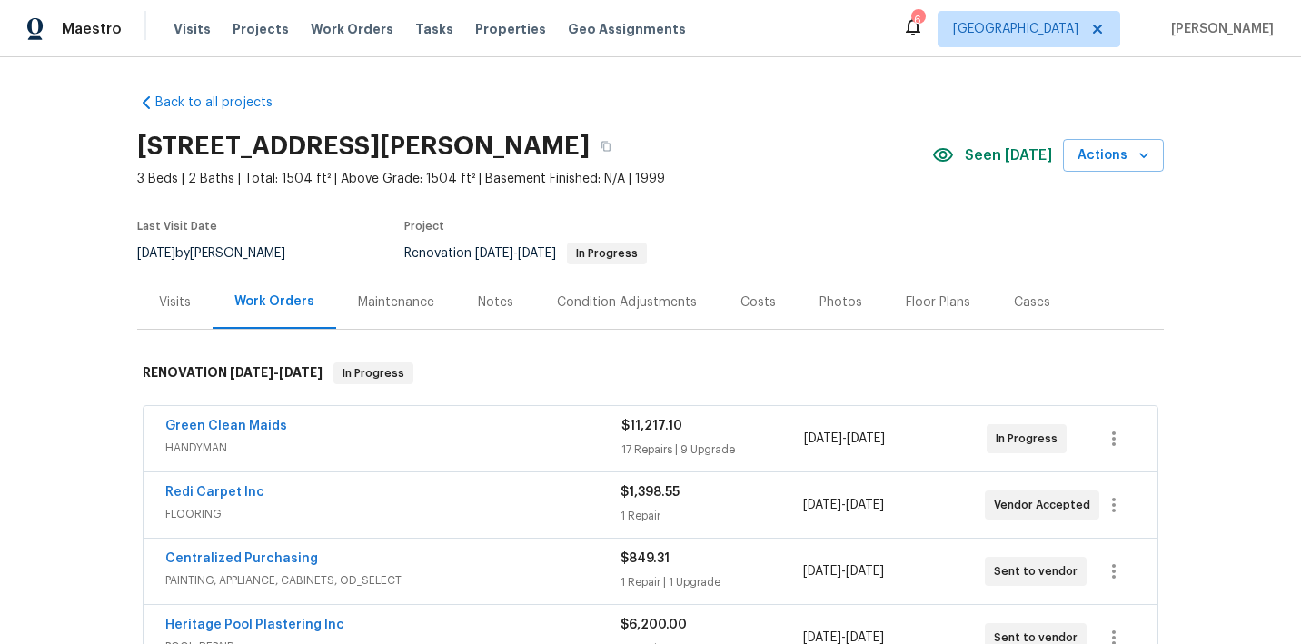
click at [186, 427] on link "Green Clean Maids" at bounding box center [226, 426] width 122 height 13
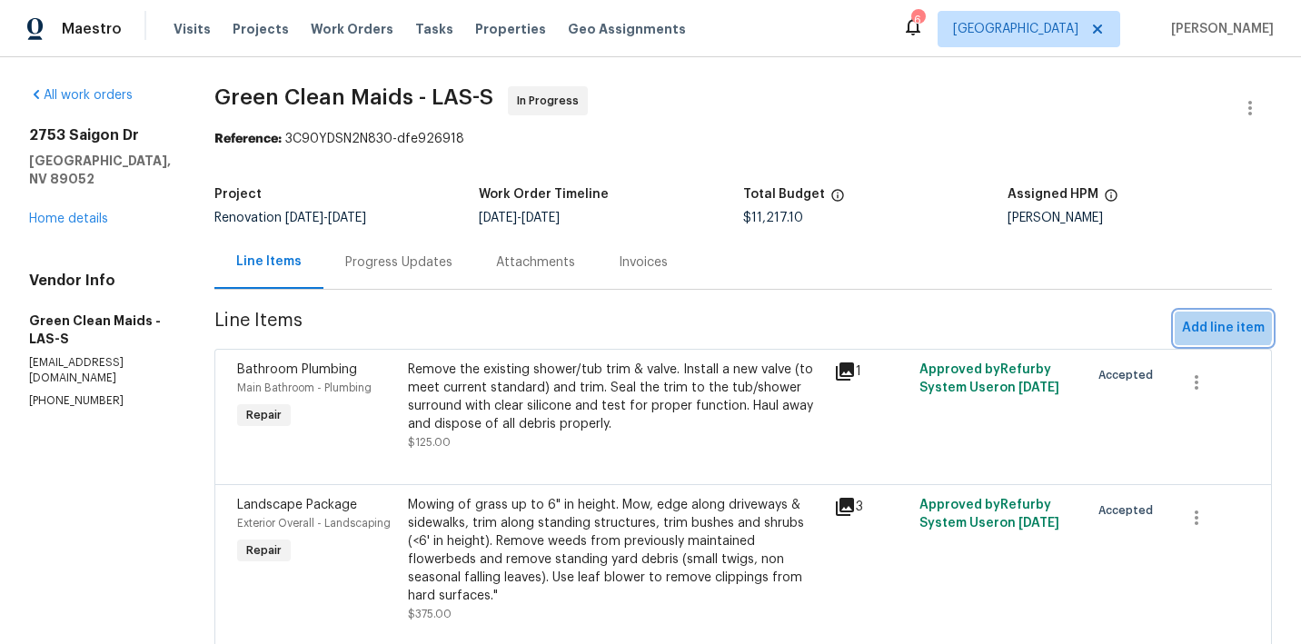
click at [1203, 321] on span "Add line item" at bounding box center [1223, 328] width 83 height 23
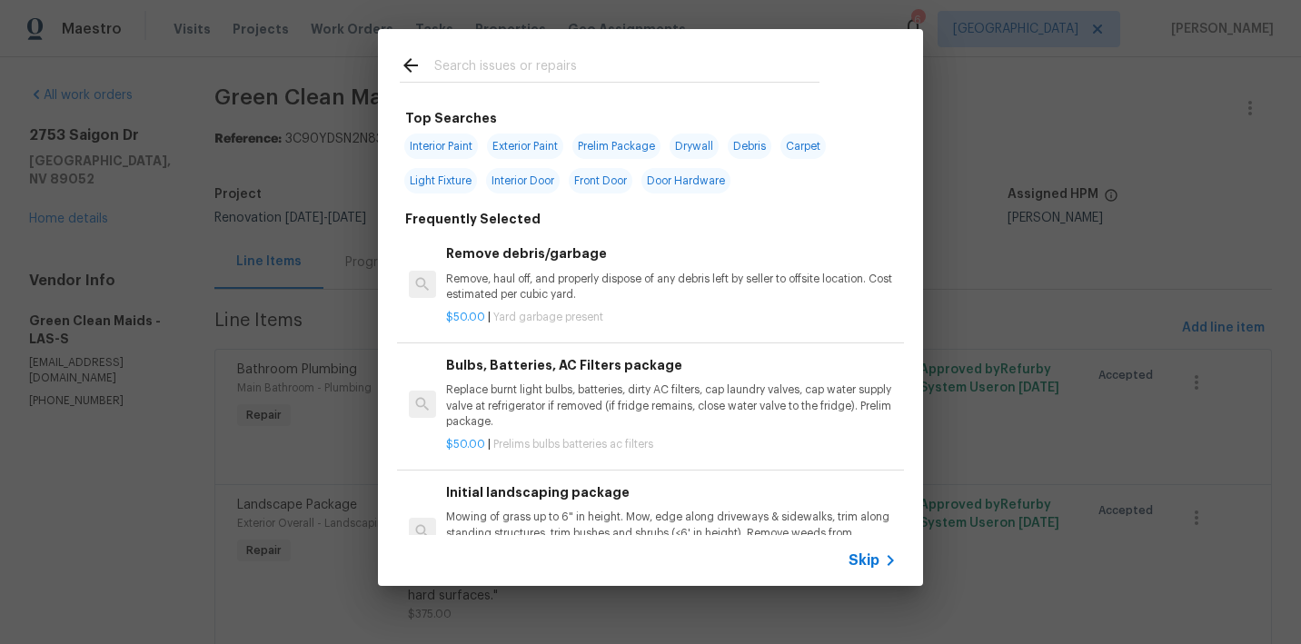
click at [596, 66] on input "text" at bounding box center [626, 68] width 385 height 27
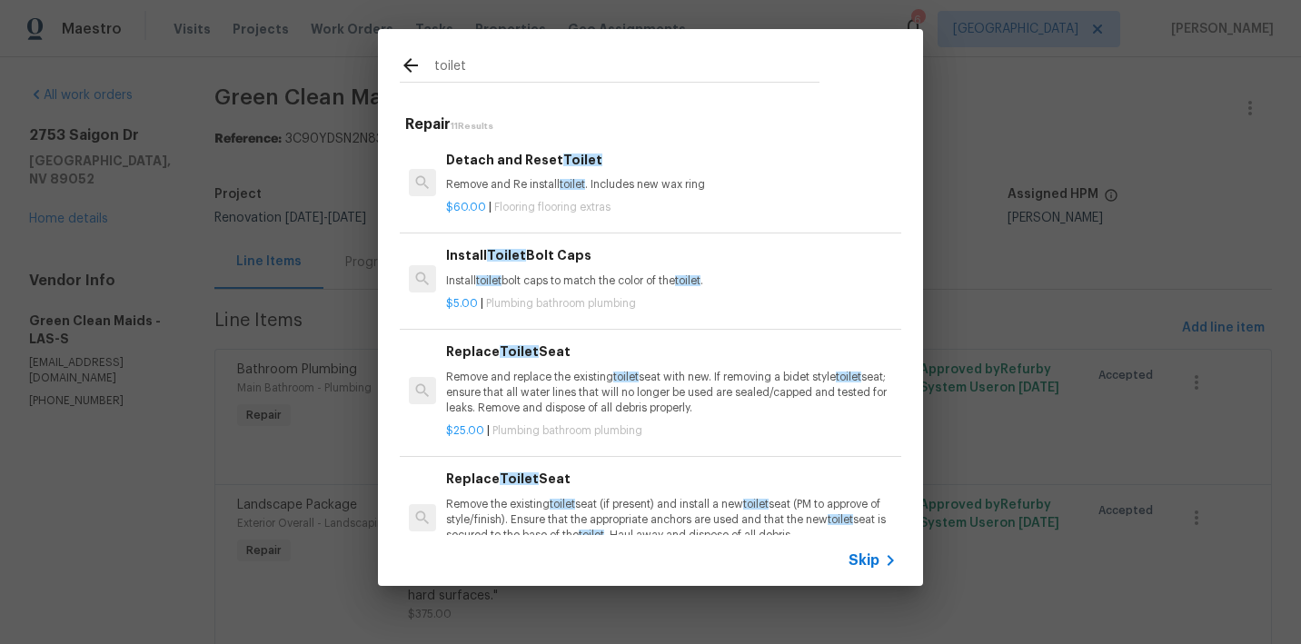
type input "toilet"
click at [553, 151] on h6 "Detach and Reset Toilet" at bounding box center [671, 160] width 451 height 20
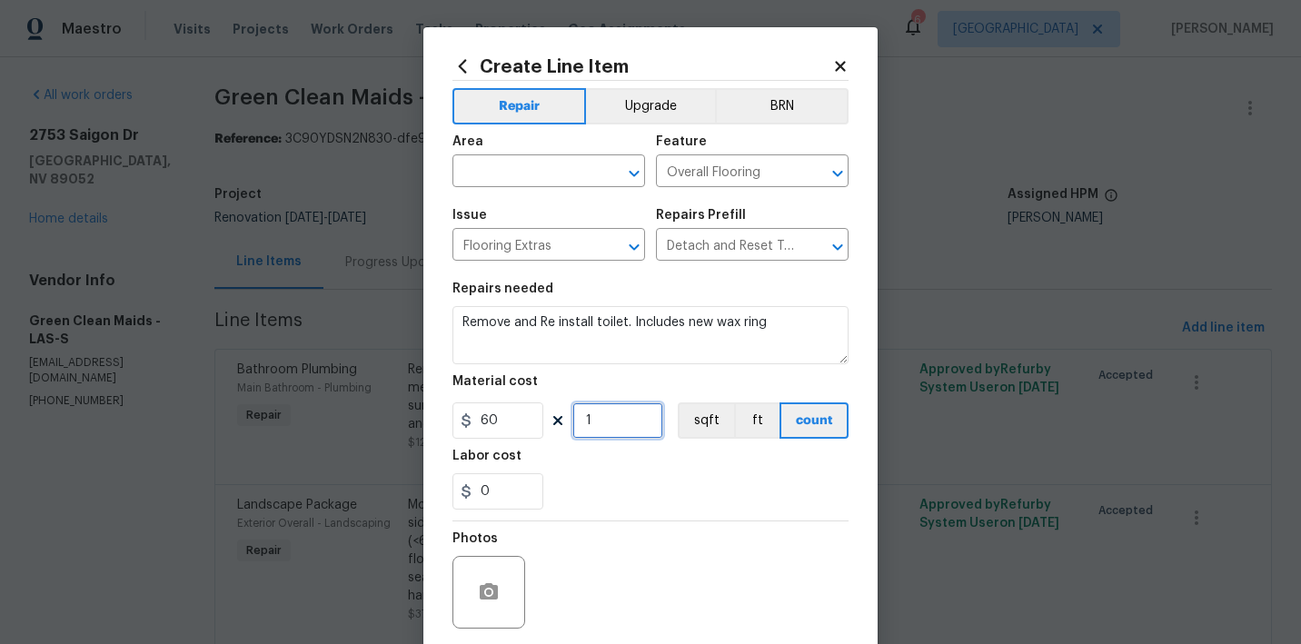
drag, startPoint x: 618, startPoint y: 430, endPoint x: 516, endPoint y: 374, distance: 116.3
click at [516, 374] on section "Repairs needed Remove and Re install toilet. Includes new wax ring Material cos…" at bounding box center [651, 396] width 396 height 249
type input "2"
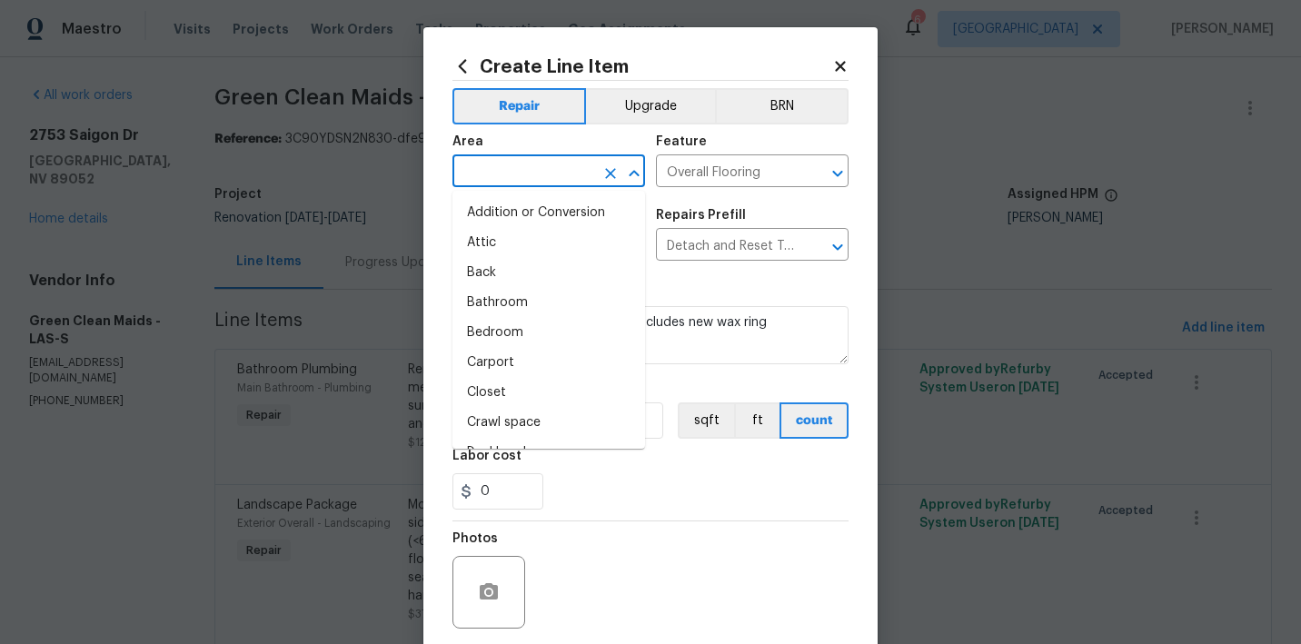
click at [513, 174] on input "text" at bounding box center [524, 173] width 142 height 28
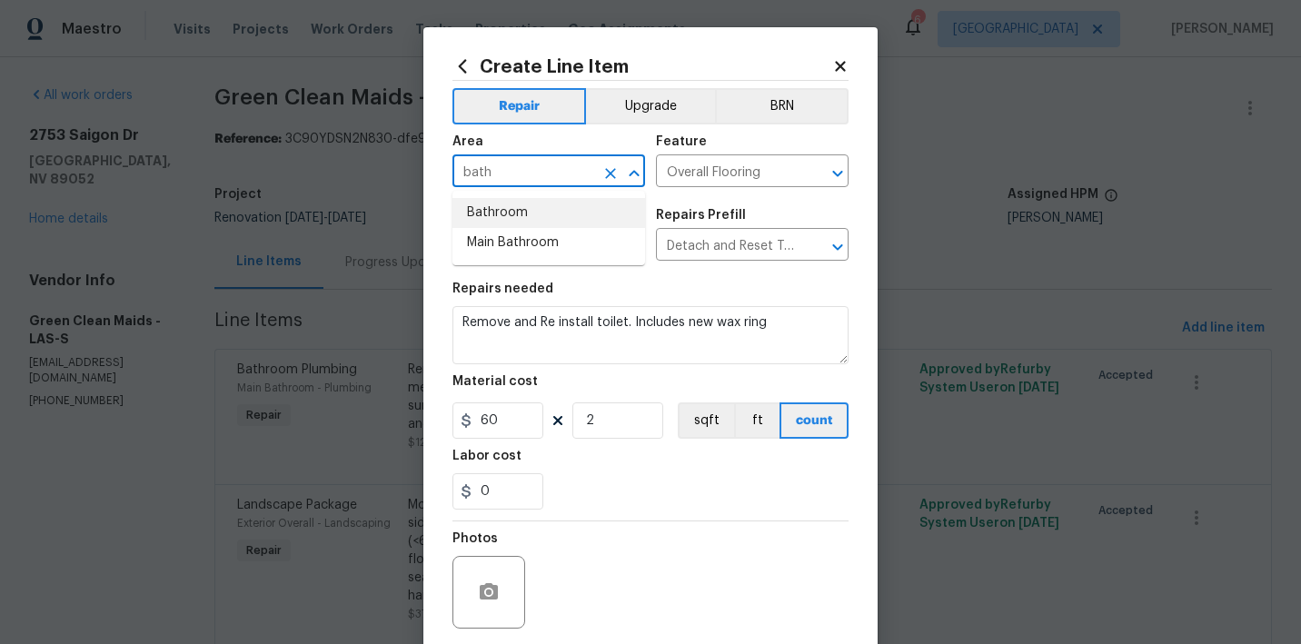
click at [510, 215] on li "Bathroom" at bounding box center [549, 213] width 193 height 30
type input "Bathroom"
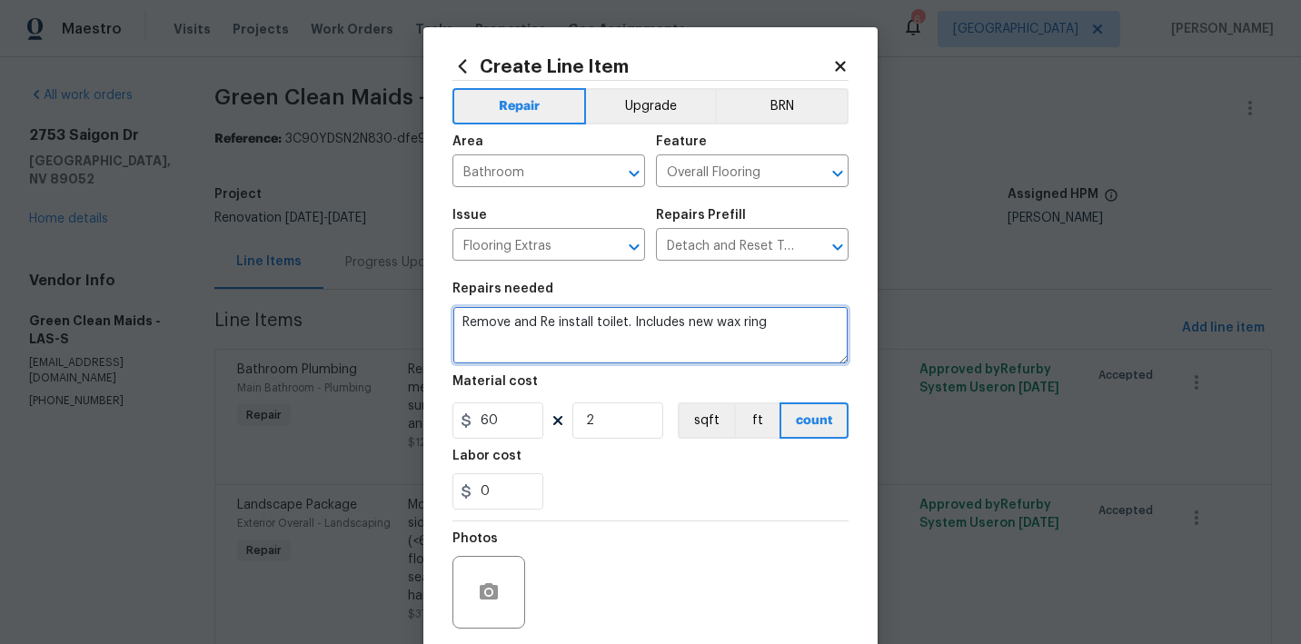
drag, startPoint x: 713, startPoint y: 315, endPoint x: 493, endPoint y: 264, distance: 226.0
click at [523, 285] on figure "Repairs needed Remove and Re install toilet. Includes new wax ring" at bounding box center [651, 324] width 396 height 82
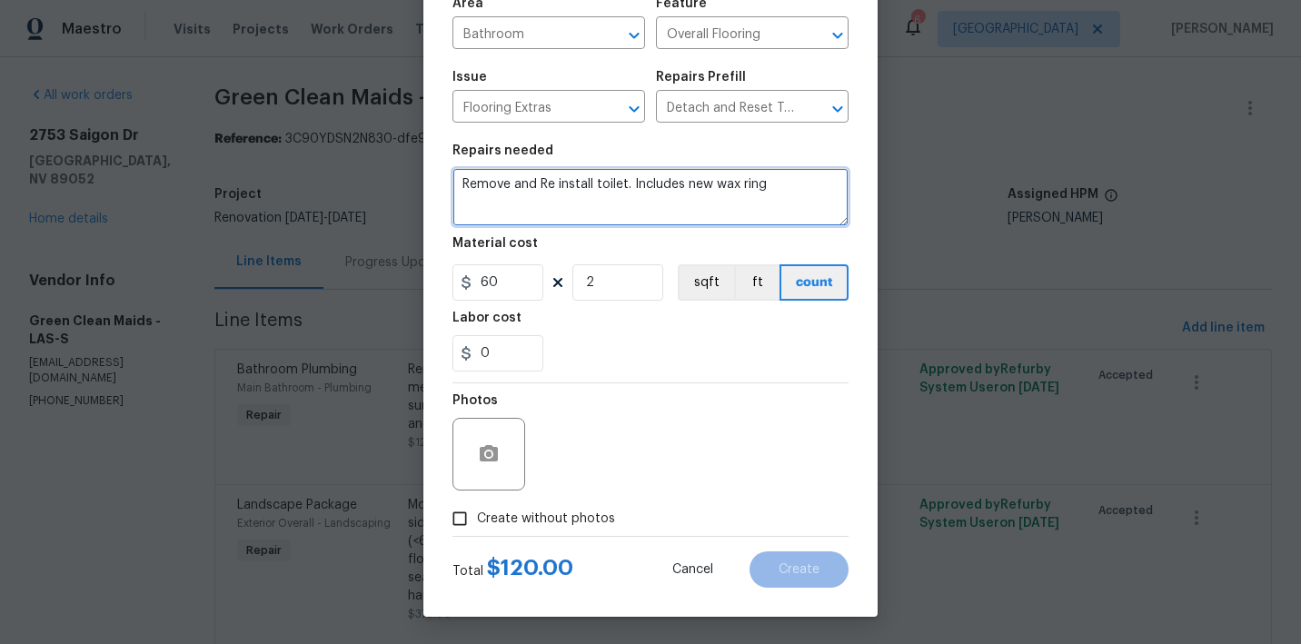
scroll to position [138, 0]
click at [563, 513] on span "Create without photos" at bounding box center [546, 519] width 138 height 19
click at [477, 513] on input "Create without photos" at bounding box center [460, 519] width 35 height 35
checkbox input "true"
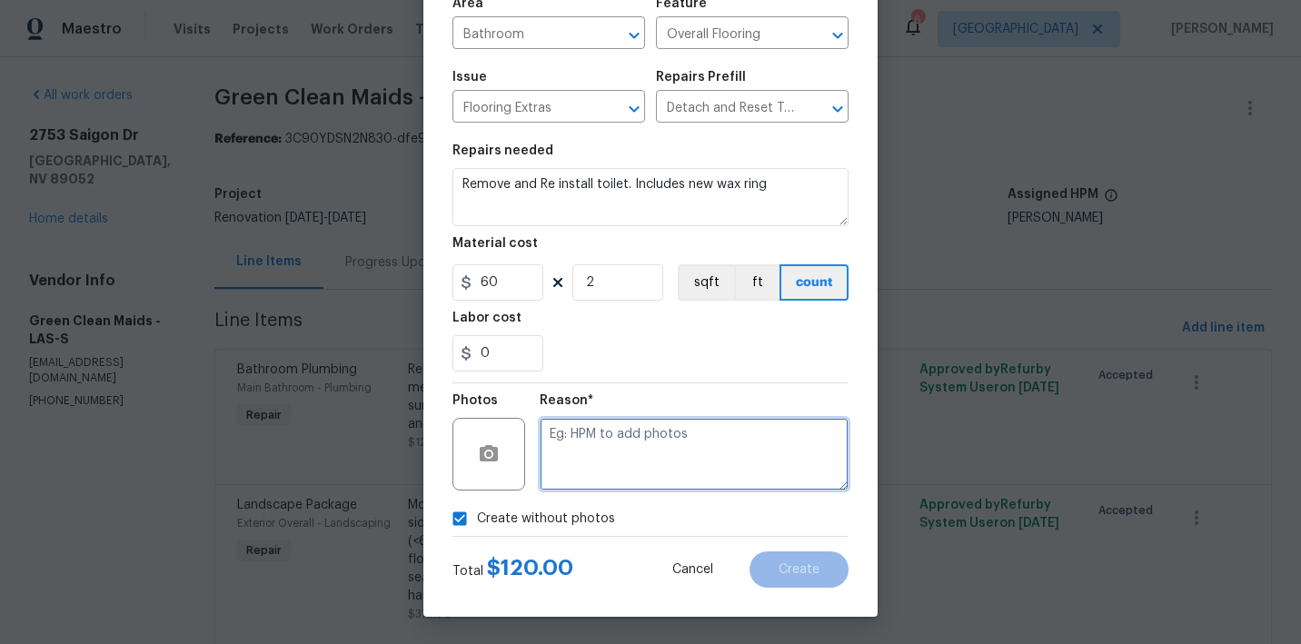
click at [611, 482] on textarea at bounding box center [694, 454] width 309 height 73
paste textarea "Remove and Re install toilet. Includes new wax ring"
type textarea "Remove and Re install toilet. Includes new wax ring"
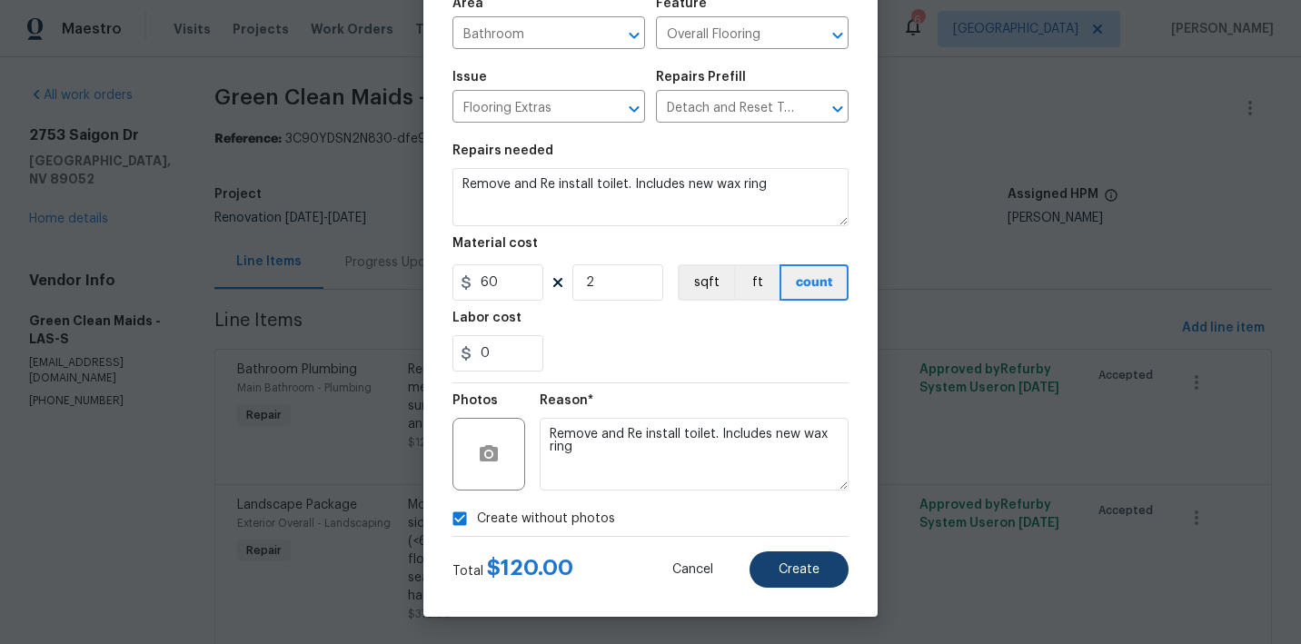
click at [798, 572] on span "Create" at bounding box center [799, 570] width 41 height 14
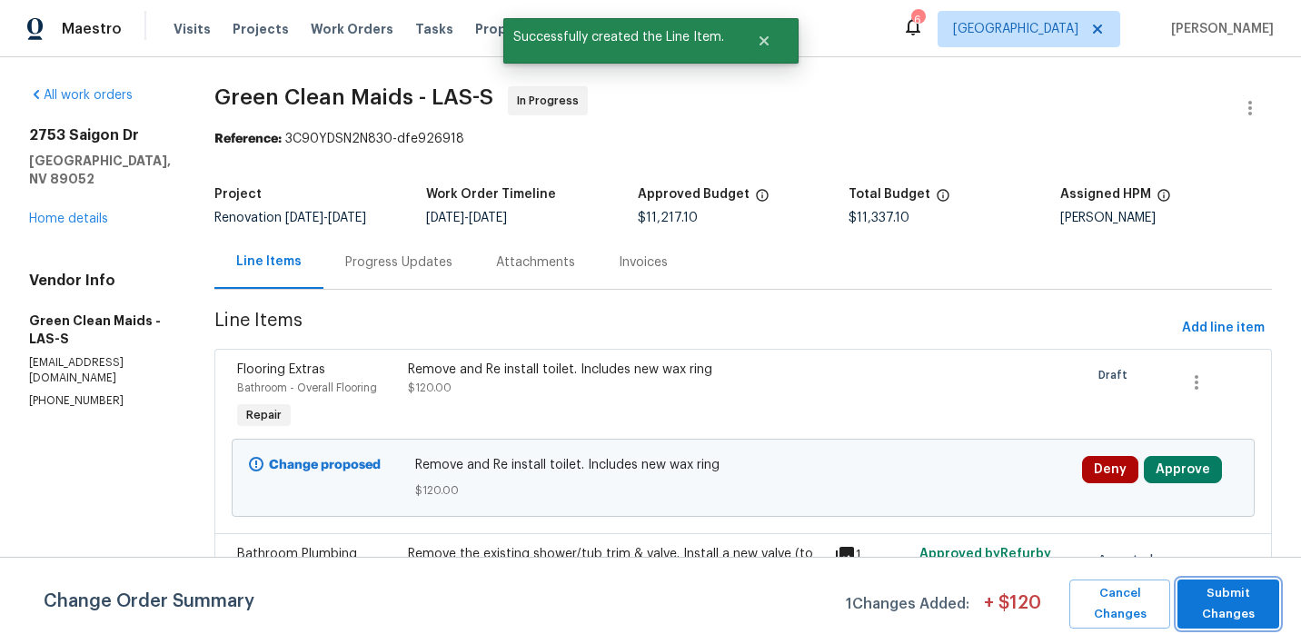
click at [1218, 597] on span "Submit Changes" at bounding box center [1229, 604] width 84 height 42
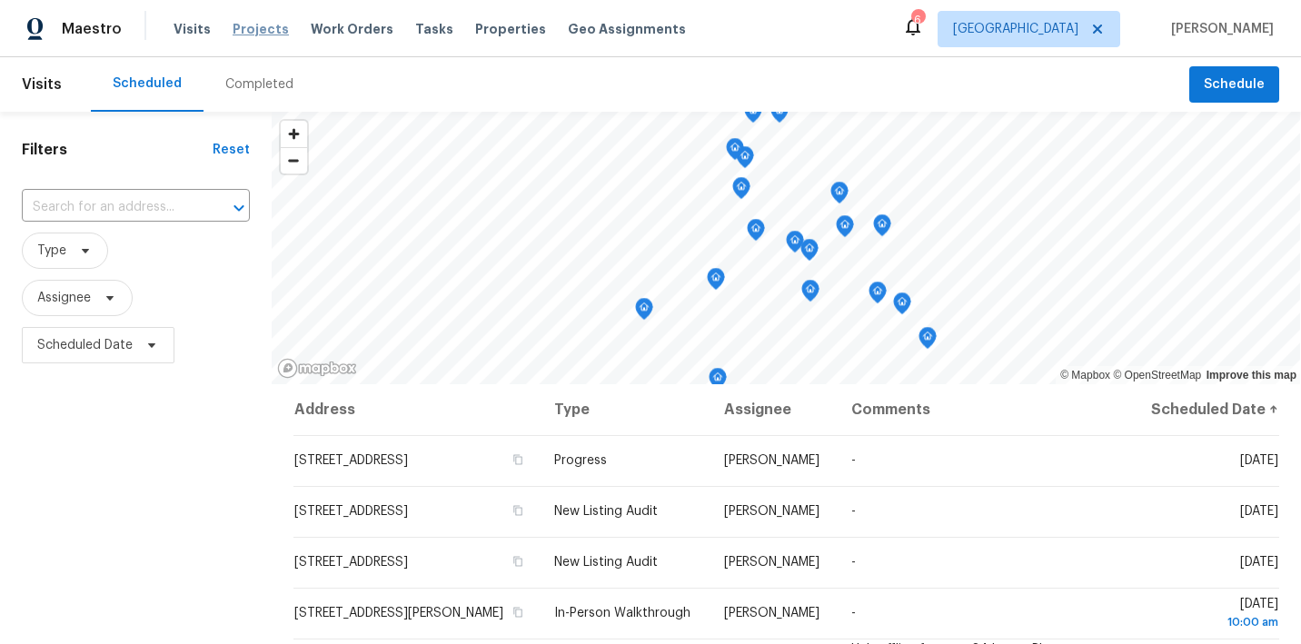
click at [269, 27] on span "Projects" at bounding box center [261, 29] width 56 height 18
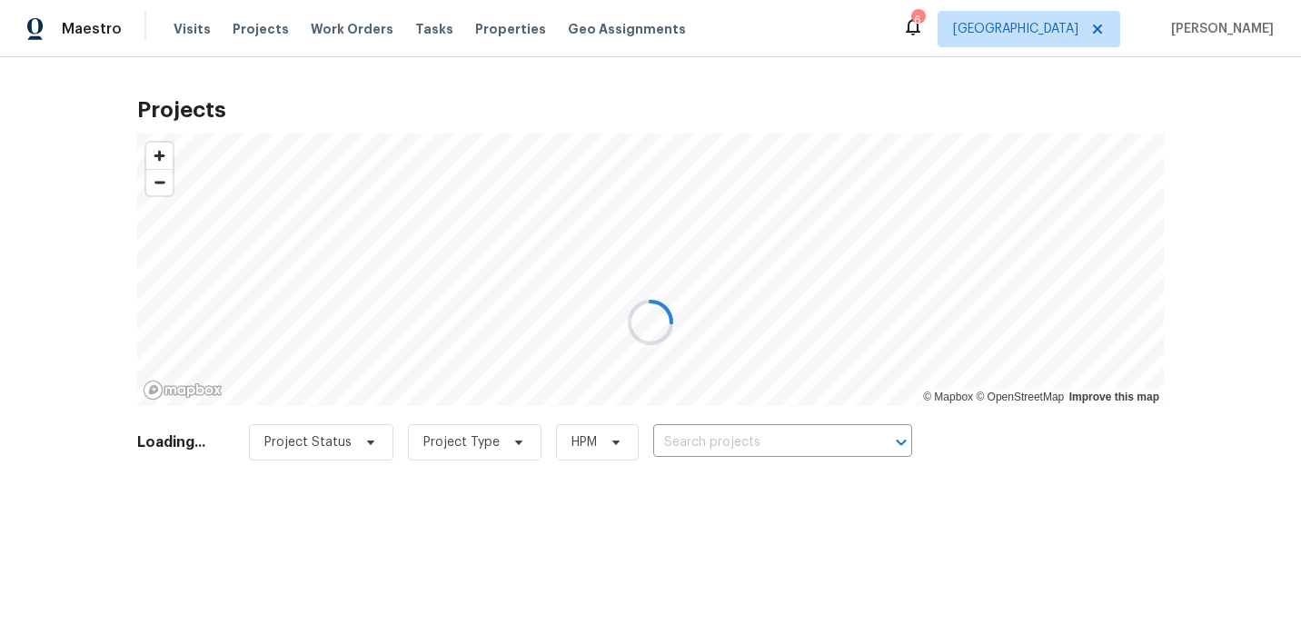
click at [478, 36] on div at bounding box center [650, 322] width 1301 height 644
click at [471, 24] on div at bounding box center [650, 322] width 1301 height 644
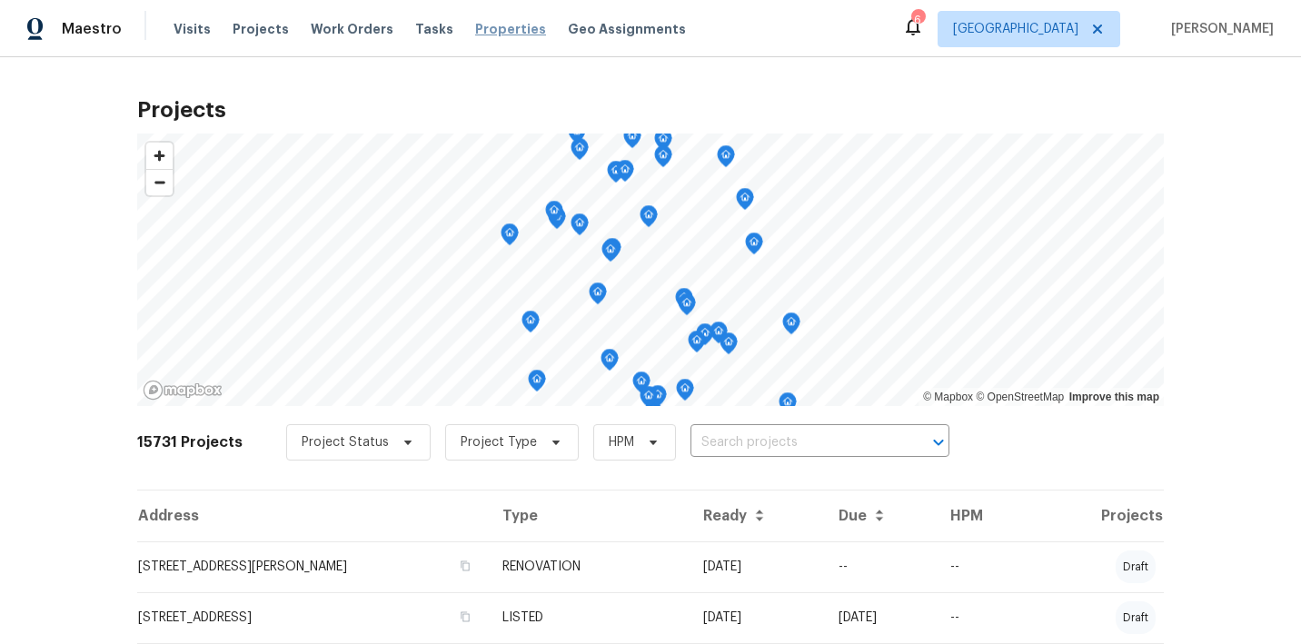
click at [475, 28] on span "Properties" at bounding box center [510, 29] width 71 height 18
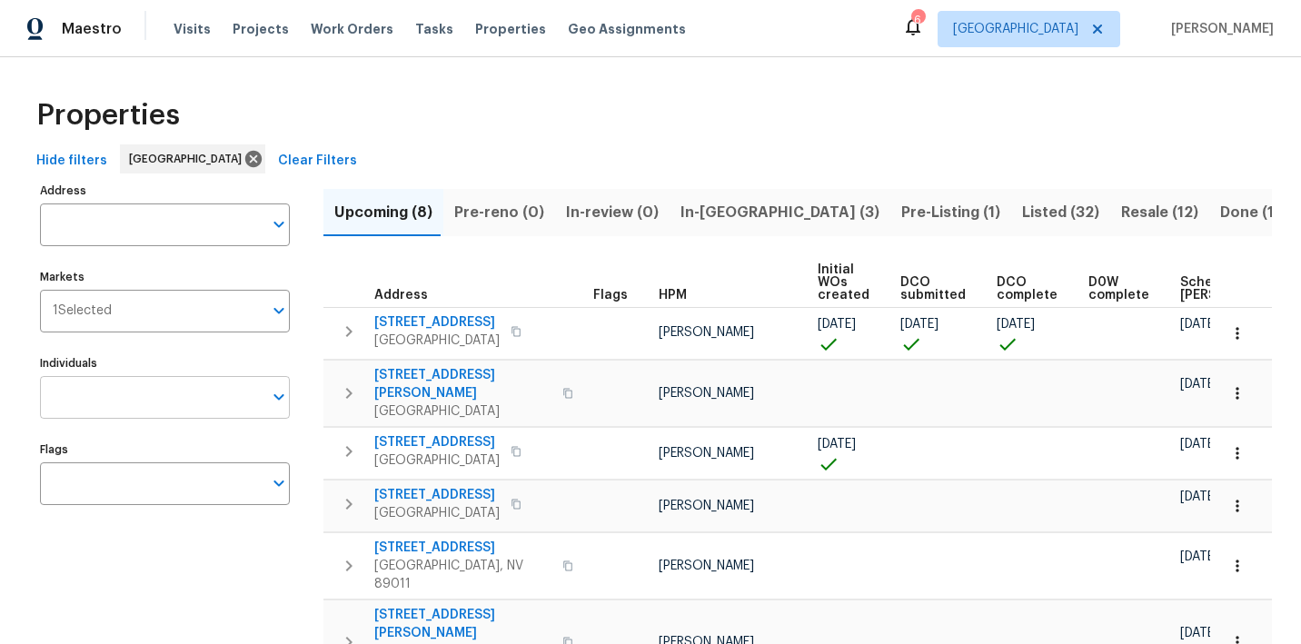
click at [144, 393] on input "Individuals" at bounding box center [151, 397] width 223 height 43
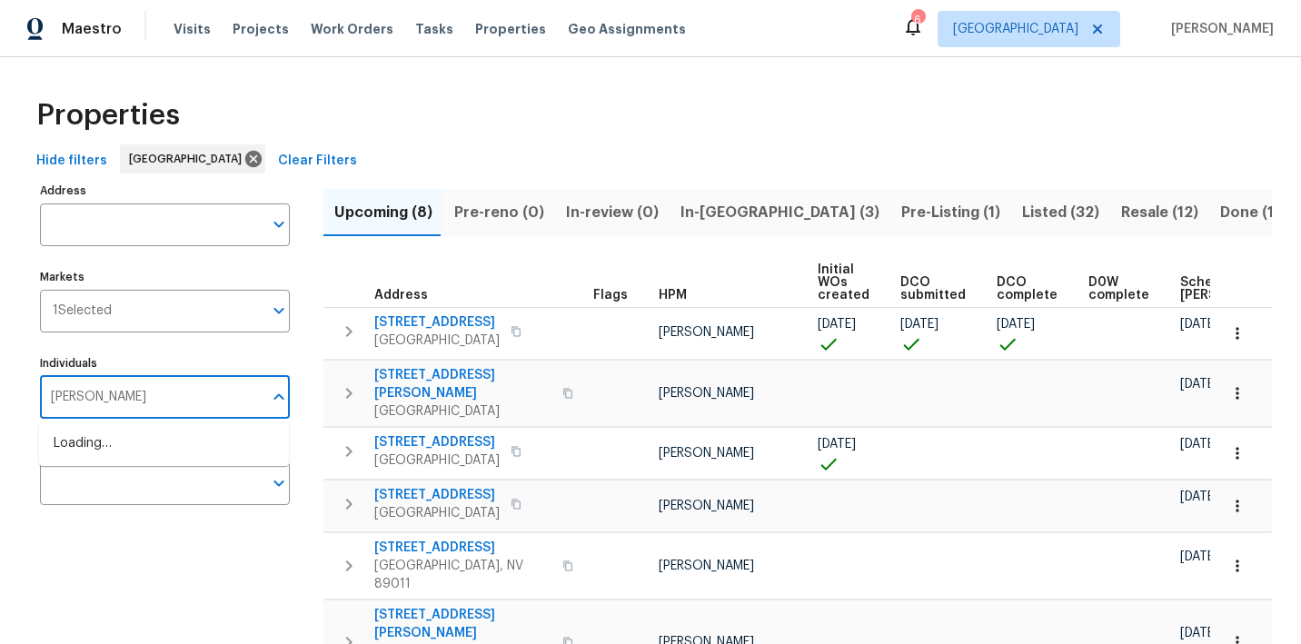
type input "julian"
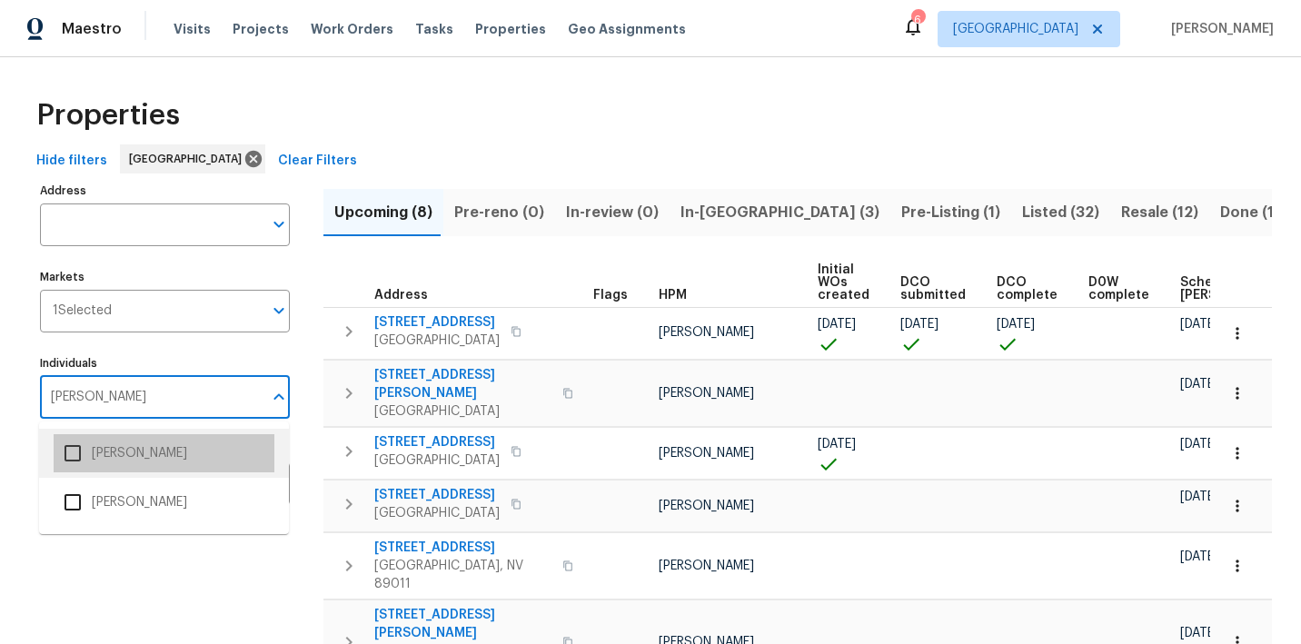
click at [108, 455] on li "[PERSON_NAME]" at bounding box center [164, 453] width 221 height 38
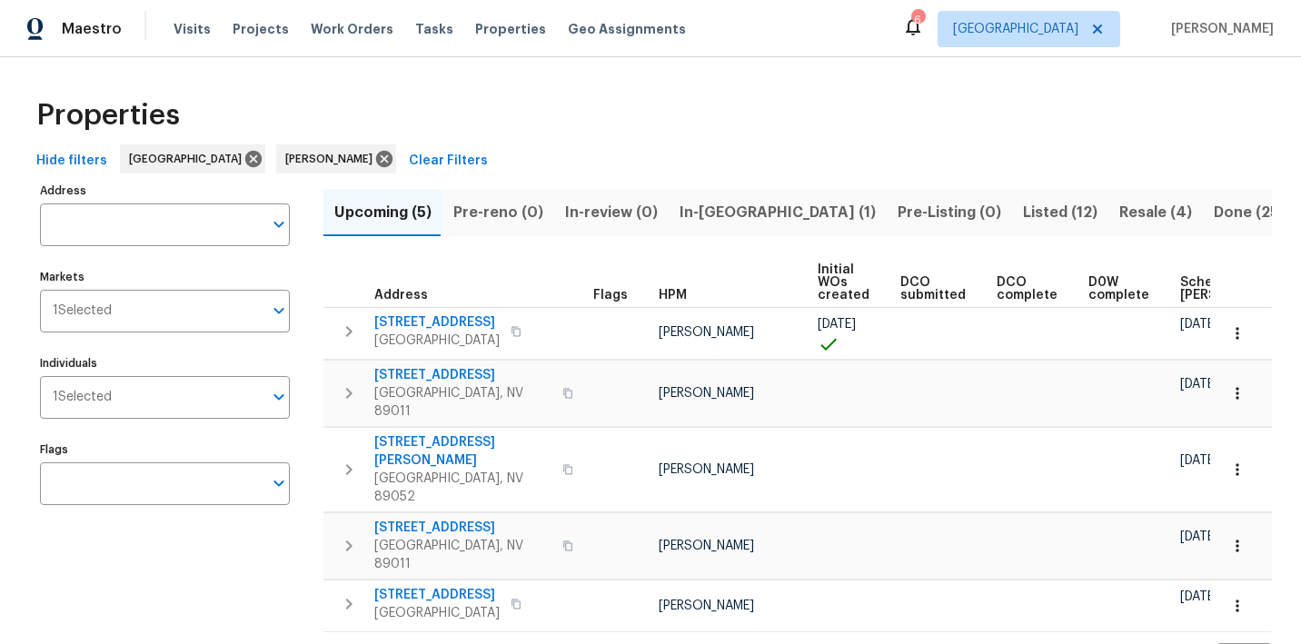
click at [713, 207] on span "In-reno (1)" at bounding box center [778, 212] width 196 height 25
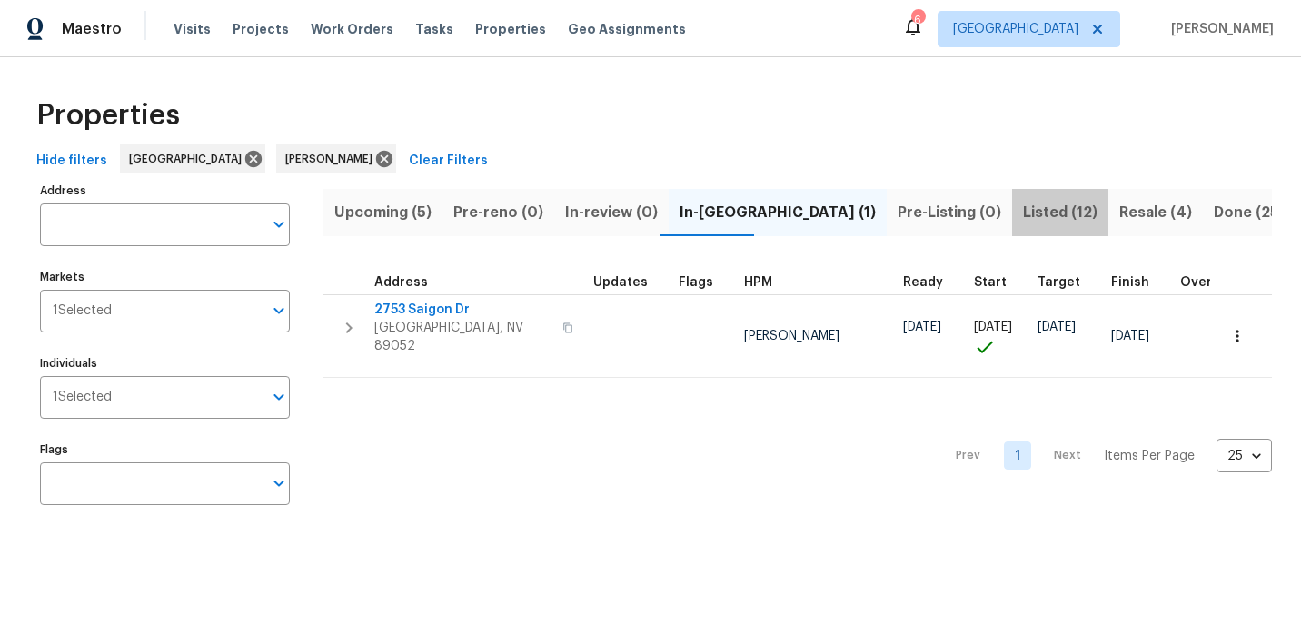
click at [1023, 213] on span "Listed (12)" at bounding box center [1060, 212] width 75 height 25
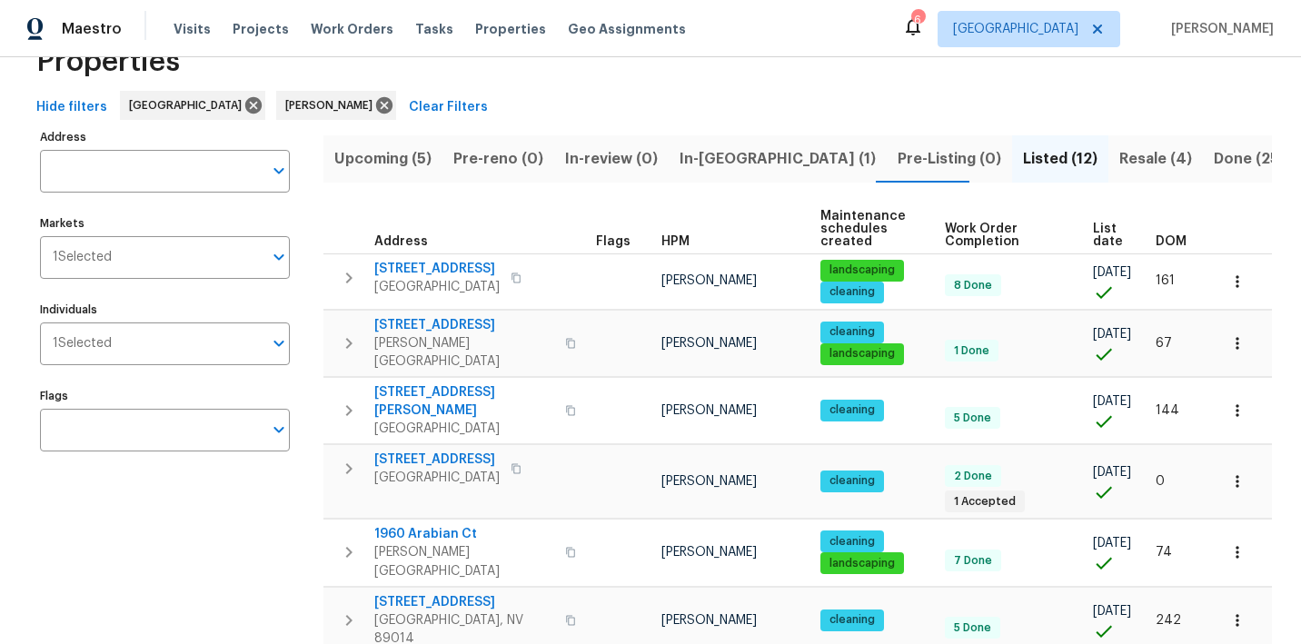
scroll to position [61, 0]
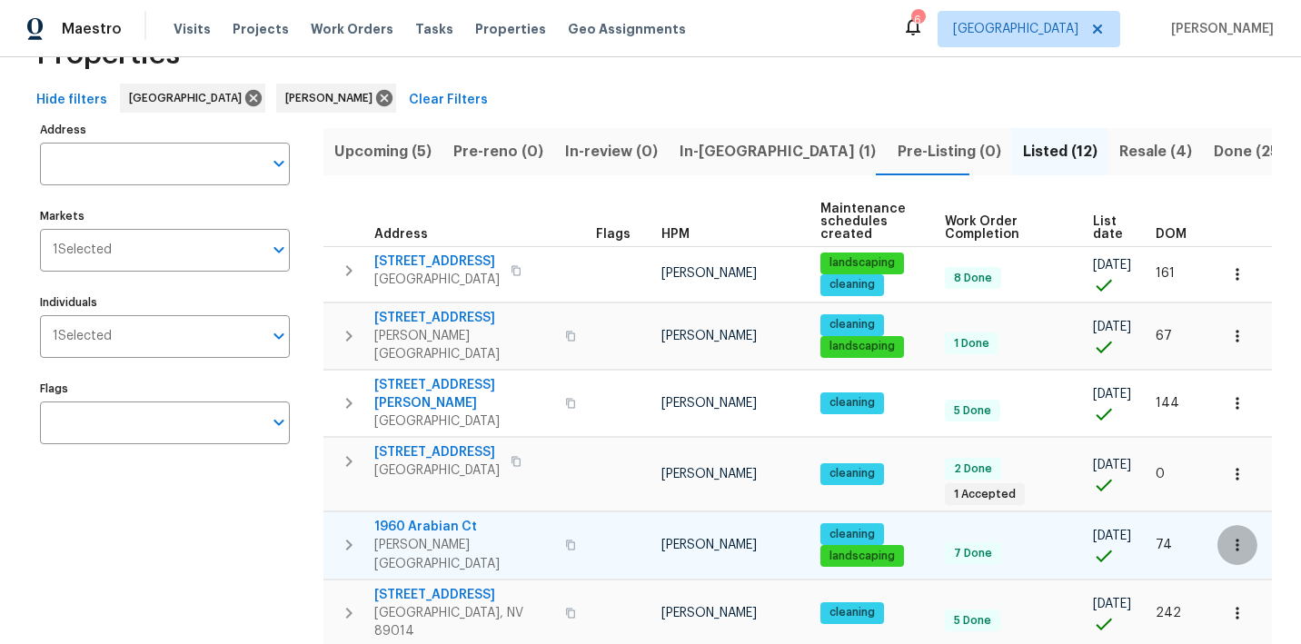
click at [1237, 540] on icon "button" at bounding box center [1237, 546] width 3 height 12
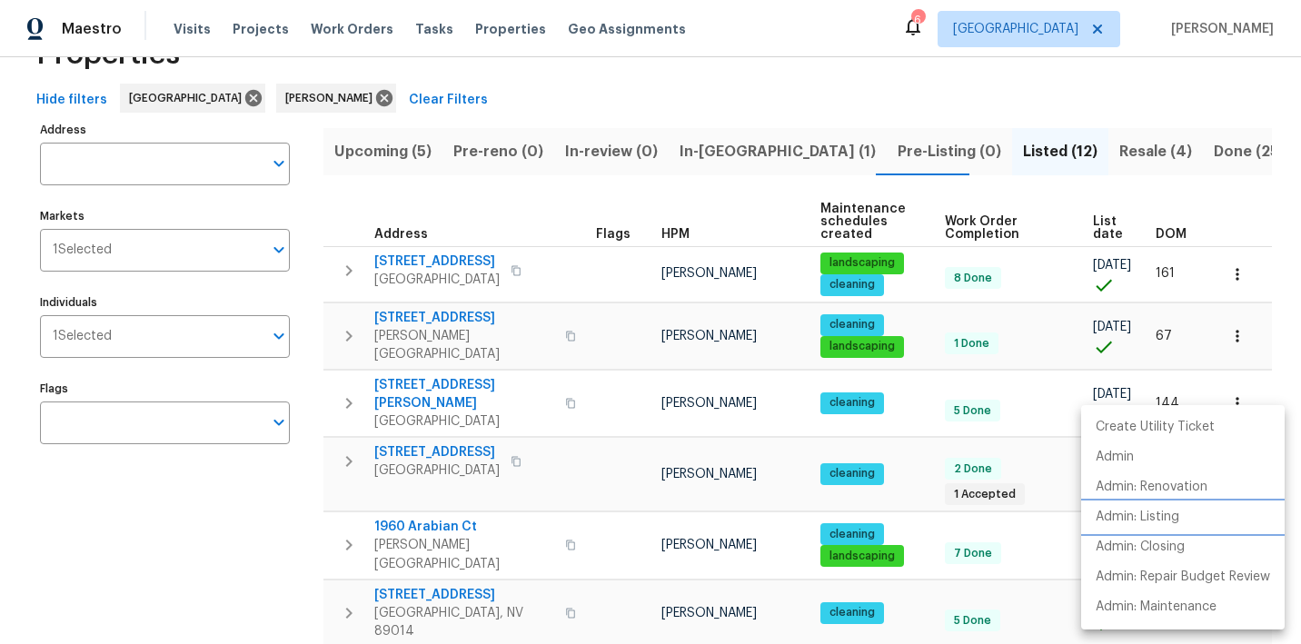
click at [1149, 520] on p "Admin: Listing" at bounding box center [1138, 517] width 84 height 19
click at [884, 102] on div at bounding box center [650, 322] width 1301 height 644
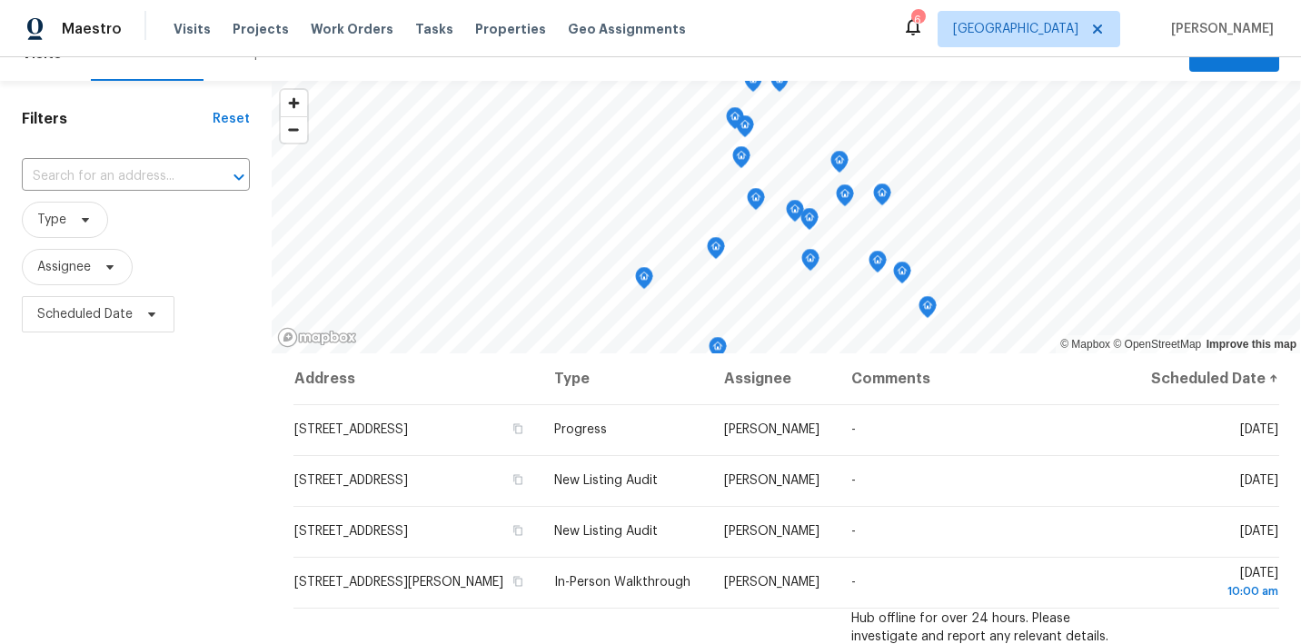
scroll to position [52, 0]
